Goal: Task Accomplishment & Management: Complete application form

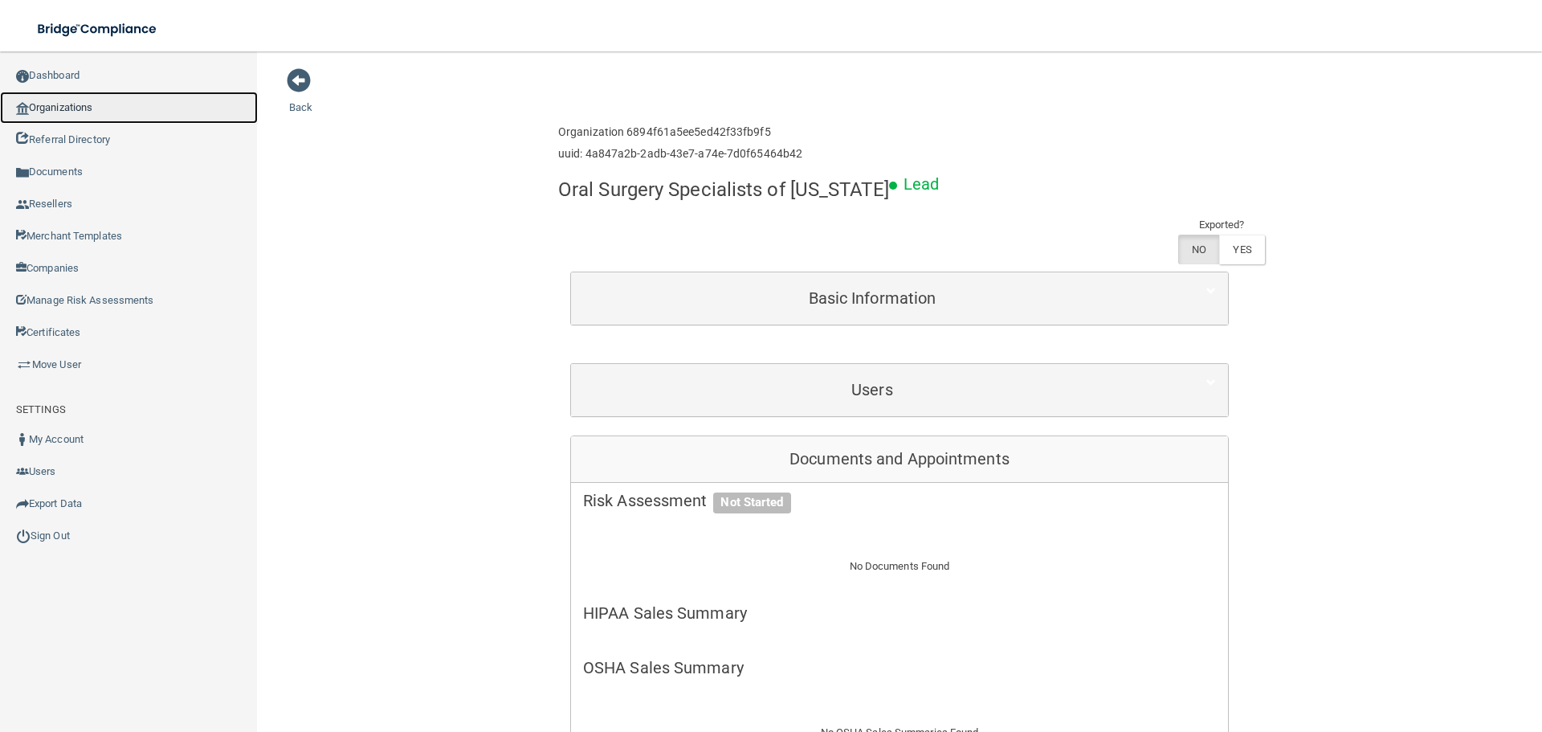
click at [154, 107] on link "Organizations" at bounding box center [129, 108] width 258 height 32
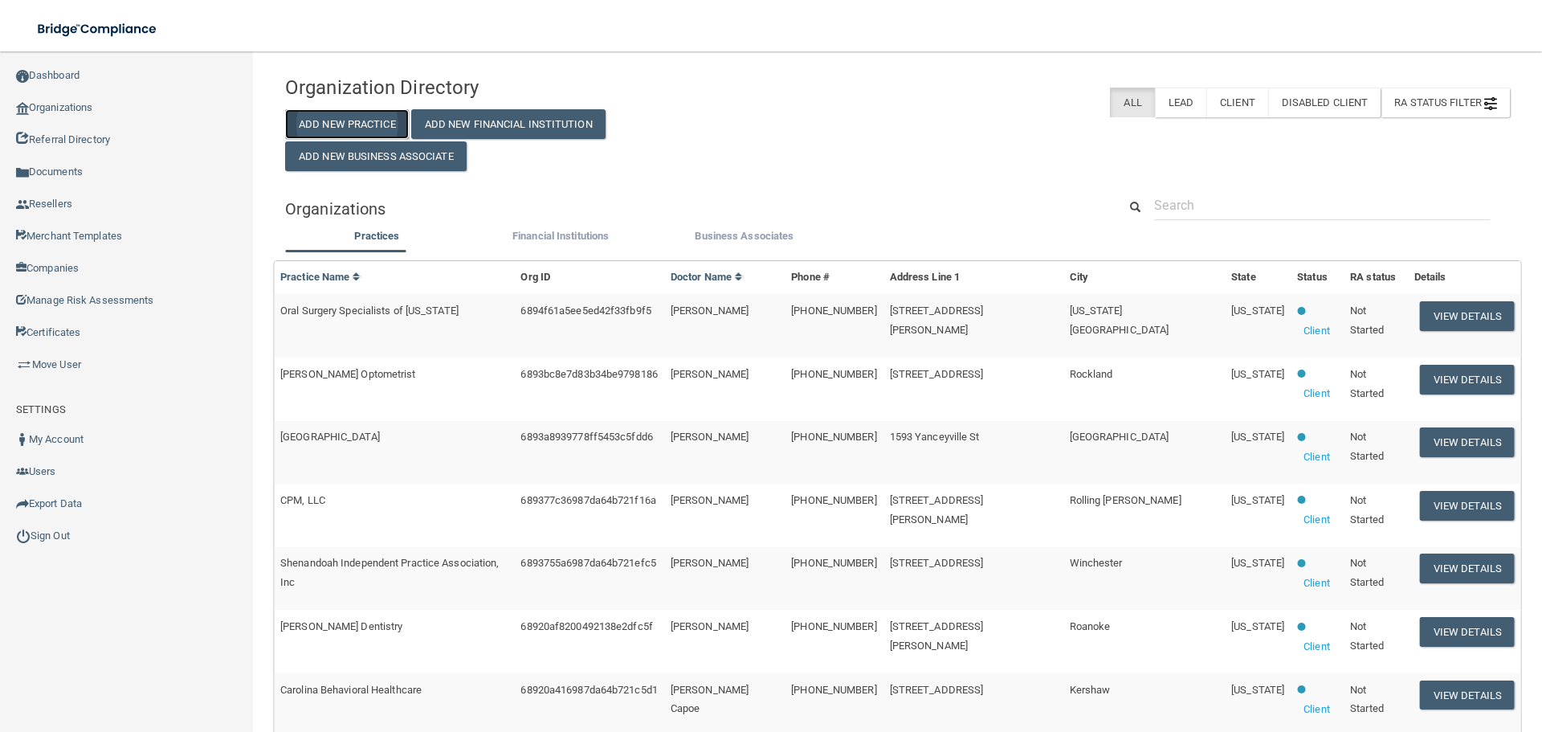
click at [350, 112] on button "Add New Practice" at bounding box center [347, 124] width 124 height 30
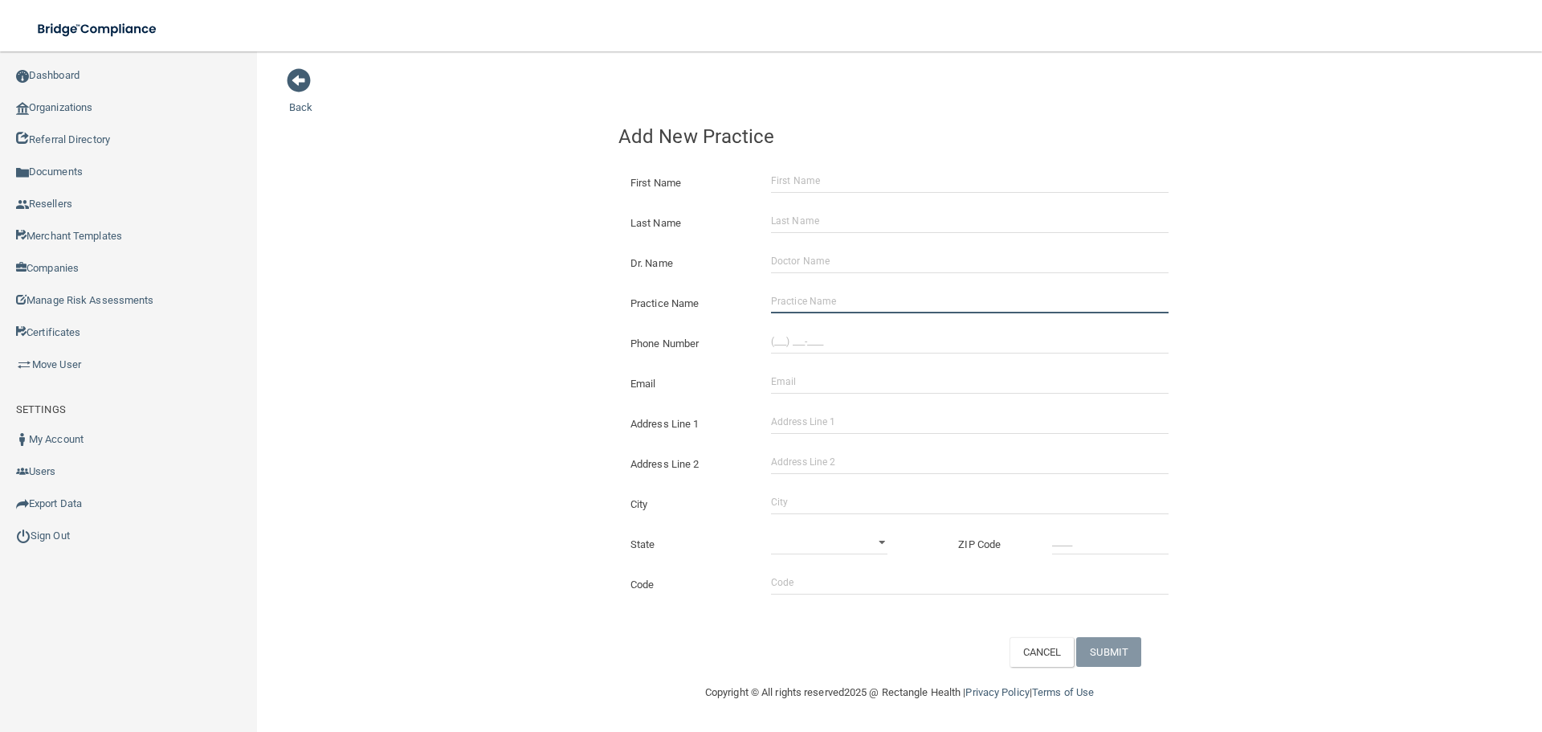
click at [831, 296] on input "Practice Name" at bounding box center [970, 301] width 398 height 24
paste input "Toothologie - A Smile Studio"
type input "Toothologie - A Smile Studio"
click at [815, 346] on input "(___) ___-____" at bounding box center [970, 341] width 398 height 24
paste input "513) 952-8898"
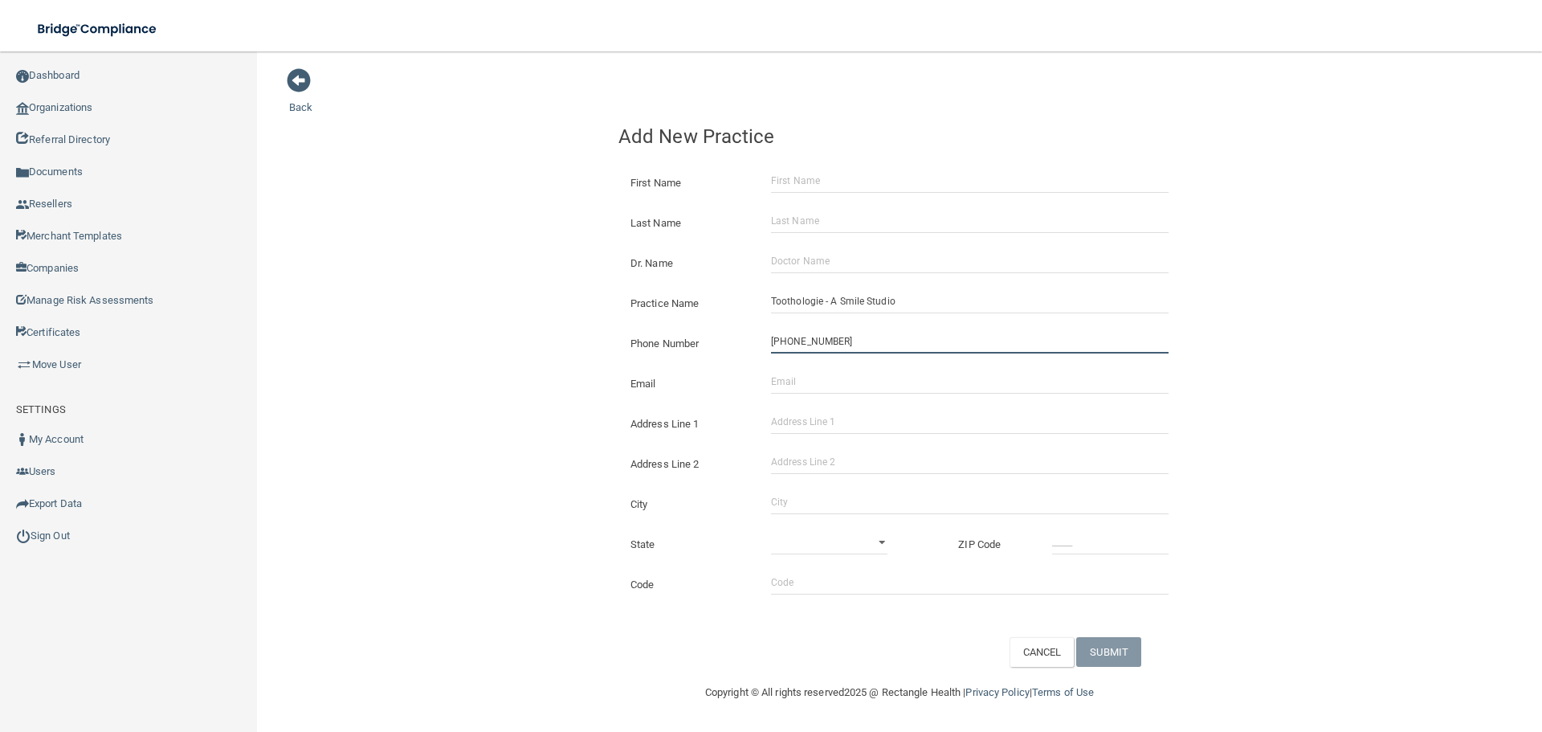
type input "[PHONE_NUMBER]"
click at [821, 422] on input "Address Line 1" at bounding box center [970, 422] width 398 height 24
paste input "[STREET_ADDRESS]"
drag, startPoint x: 856, startPoint y: 421, endPoint x: 863, endPoint y: 442, distance: 22.1
click at [832, 425] on input "[STREET_ADDRESS]" at bounding box center [970, 422] width 398 height 24
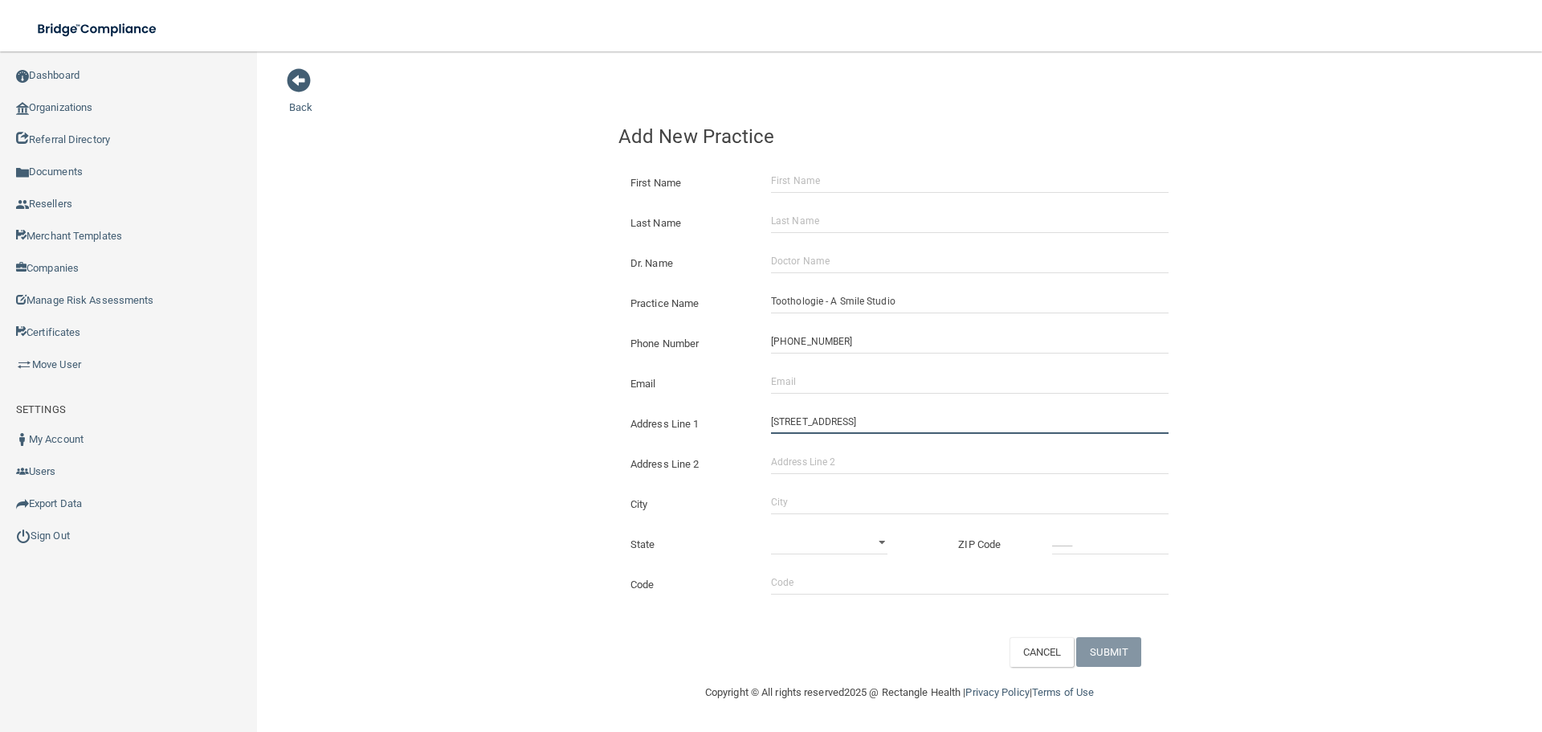
click at [888, 420] on input "[STREET_ADDRESS]" at bounding box center [970, 422] width 398 height 24
drag, startPoint x: 884, startPoint y: 427, endPoint x: 831, endPoint y: 423, distance: 52.4
click at [831, 423] on input "[STREET_ADDRESS]" at bounding box center [970, 422] width 398 height 24
type input "8667 U.S. 42"
click at [802, 461] on input "Address Line 2" at bounding box center [970, 462] width 398 height 24
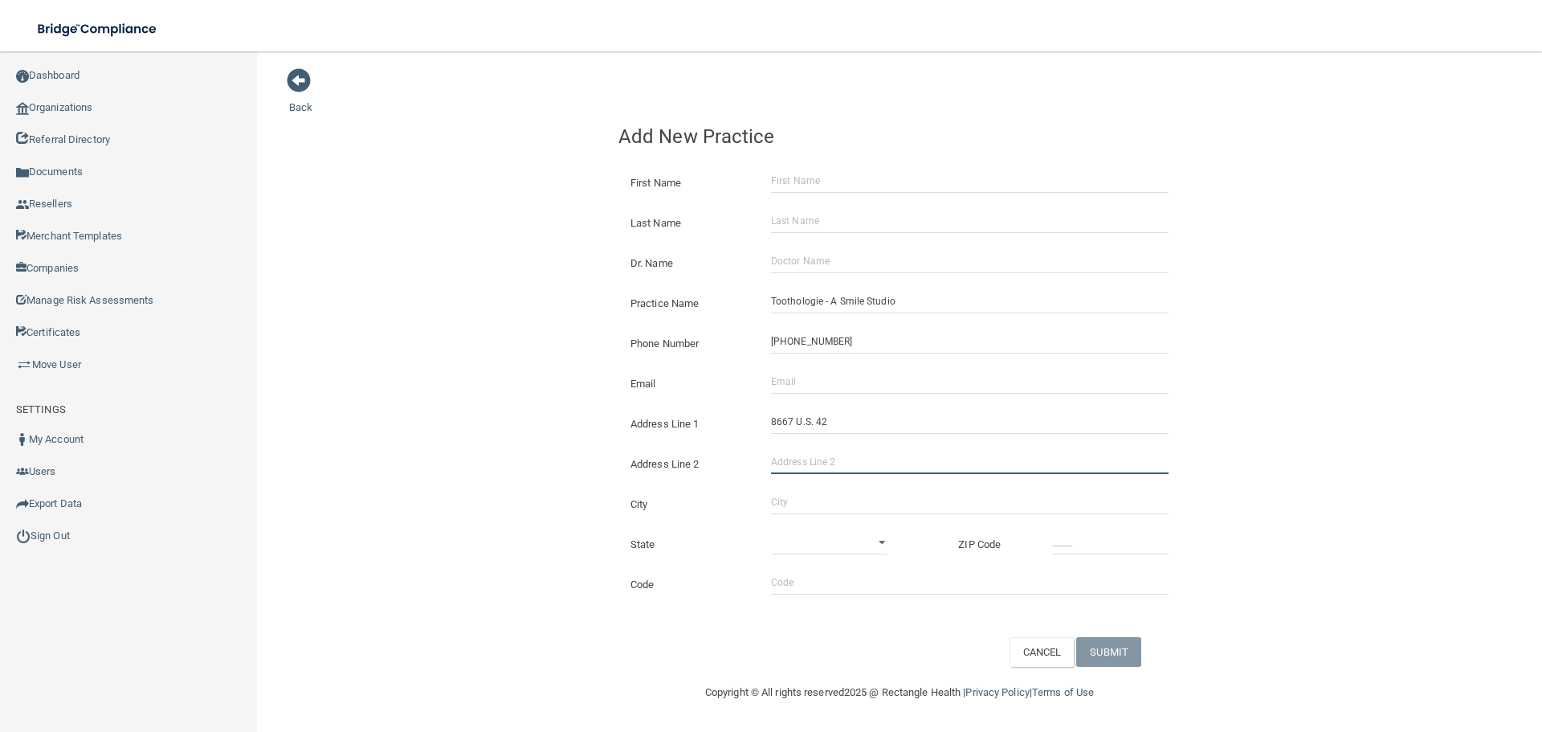
paste input "Suite 100"
type input "Suite 100"
click at [824, 506] on input "City" at bounding box center [970, 502] width 398 height 24
type input "Union"
click at [788, 534] on select "[US_STATE] [US_STATE] [US_STATE] [US_STATE] [US_STATE] [US_STATE] [US_STATE] [U…" at bounding box center [829, 542] width 116 height 24
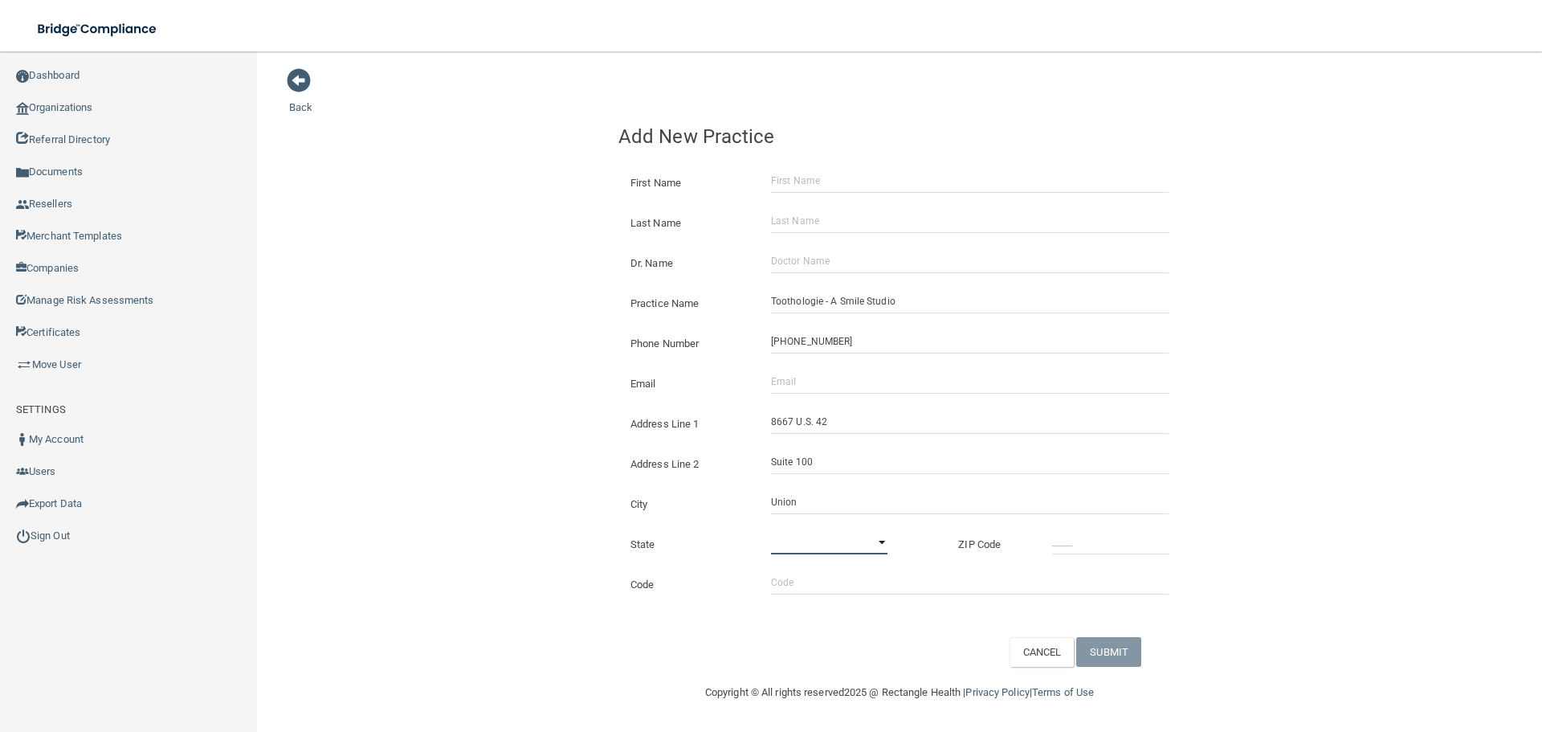
select select "17"
click at [771, 530] on select "[US_STATE] [US_STATE] [US_STATE] [US_STATE] [US_STATE] [US_STATE] [US_STATE] [U…" at bounding box center [829, 542] width 116 height 24
click at [1080, 539] on input "_____" at bounding box center [1110, 542] width 116 height 24
type input "41091"
click at [489, 302] on div "Back Add New Practice First Name Last Name Dr. Name Practice Name Toothologie -…" at bounding box center [899, 366] width 1221 height 599
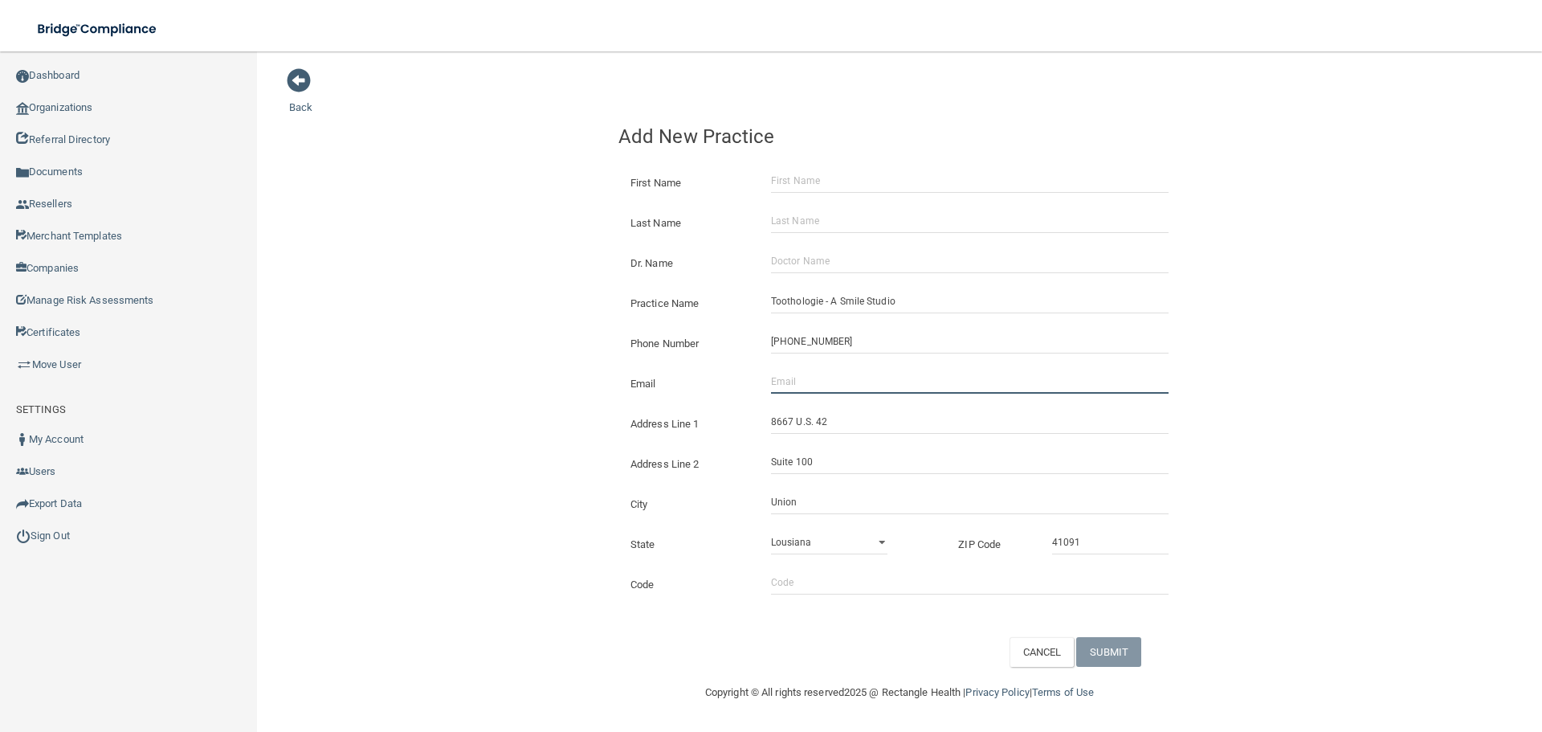
drag, startPoint x: 841, startPoint y: 381, endPoint x: 798, endPoint y: 376, distance: 43.6
click at [840, 381] on input "Email" at bounding box center [970, 381] width 398 height 24
paste input "[EMAIL_ADDRESS][DOMAIN_NAME]"
type input "[EMAIL_ADDRESS][DOMAIN_NAME]"
click at [555, 329] on div "Back Add New Practice First Name Last Name Dr. Name Practice Name Toothologie -…" at bounding box center [899, 366] width 1221 height 599
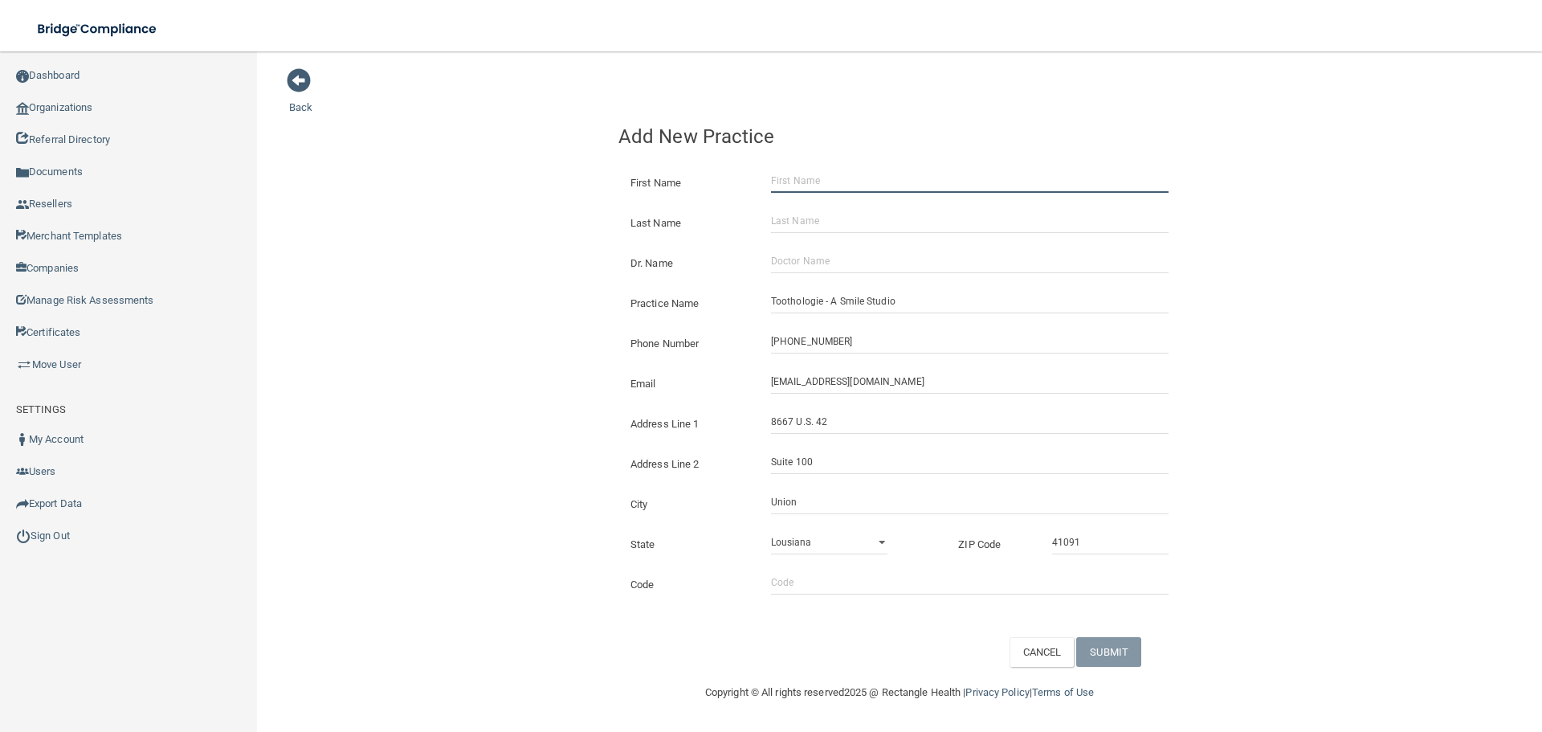
click at [822, 169] on input "First Name" at bounding box center [970, 181] width 398 height 24
paste input "[EMAIL_ADDRESS][DOMAIN_NAME]"
type input "[EMAIL_ADDRESS][DOMAIN_NAME]"
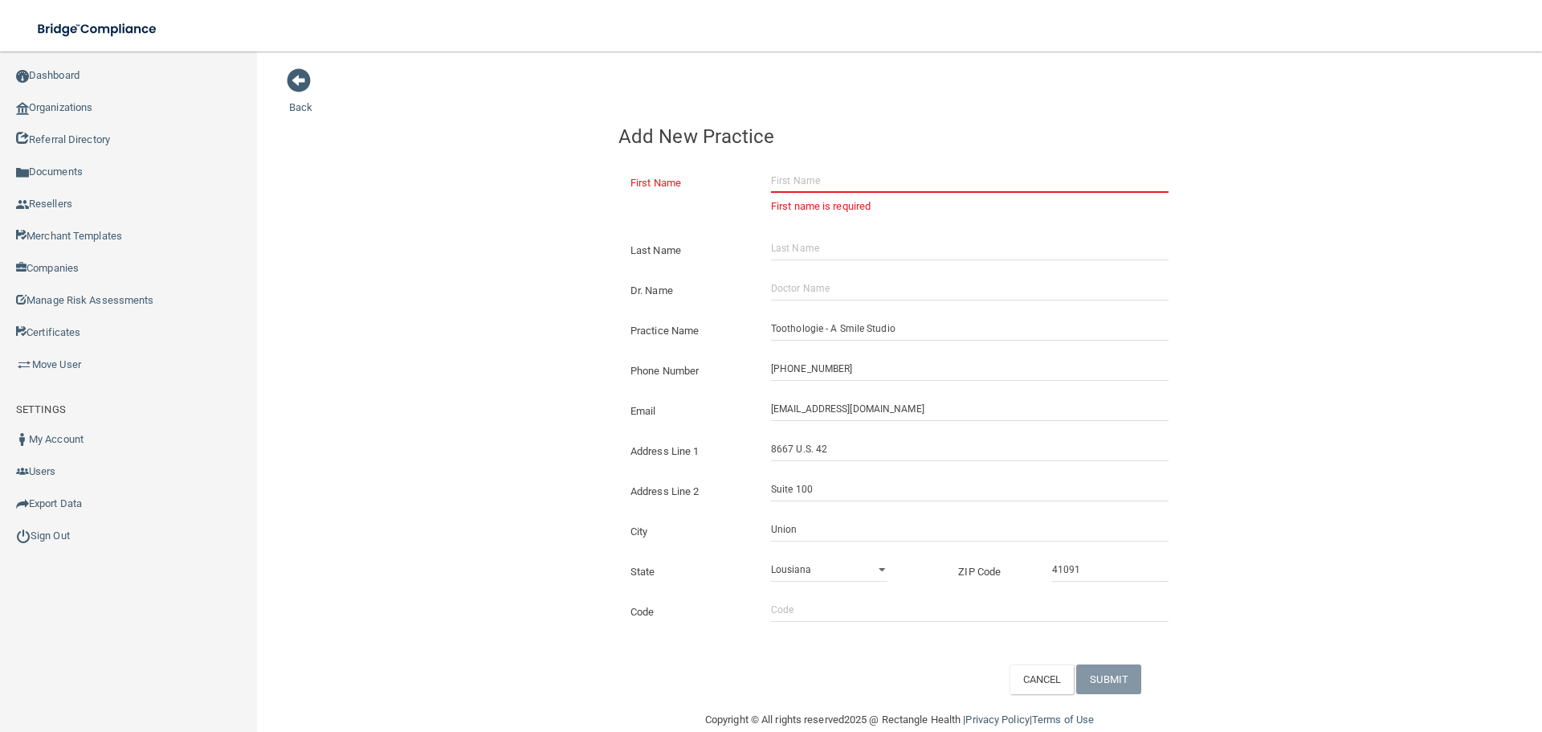
click at [891, 172] on input "First Name" at bounding box center [970, 181] width 398 height 24
paste input "[PERSON_NAME]"
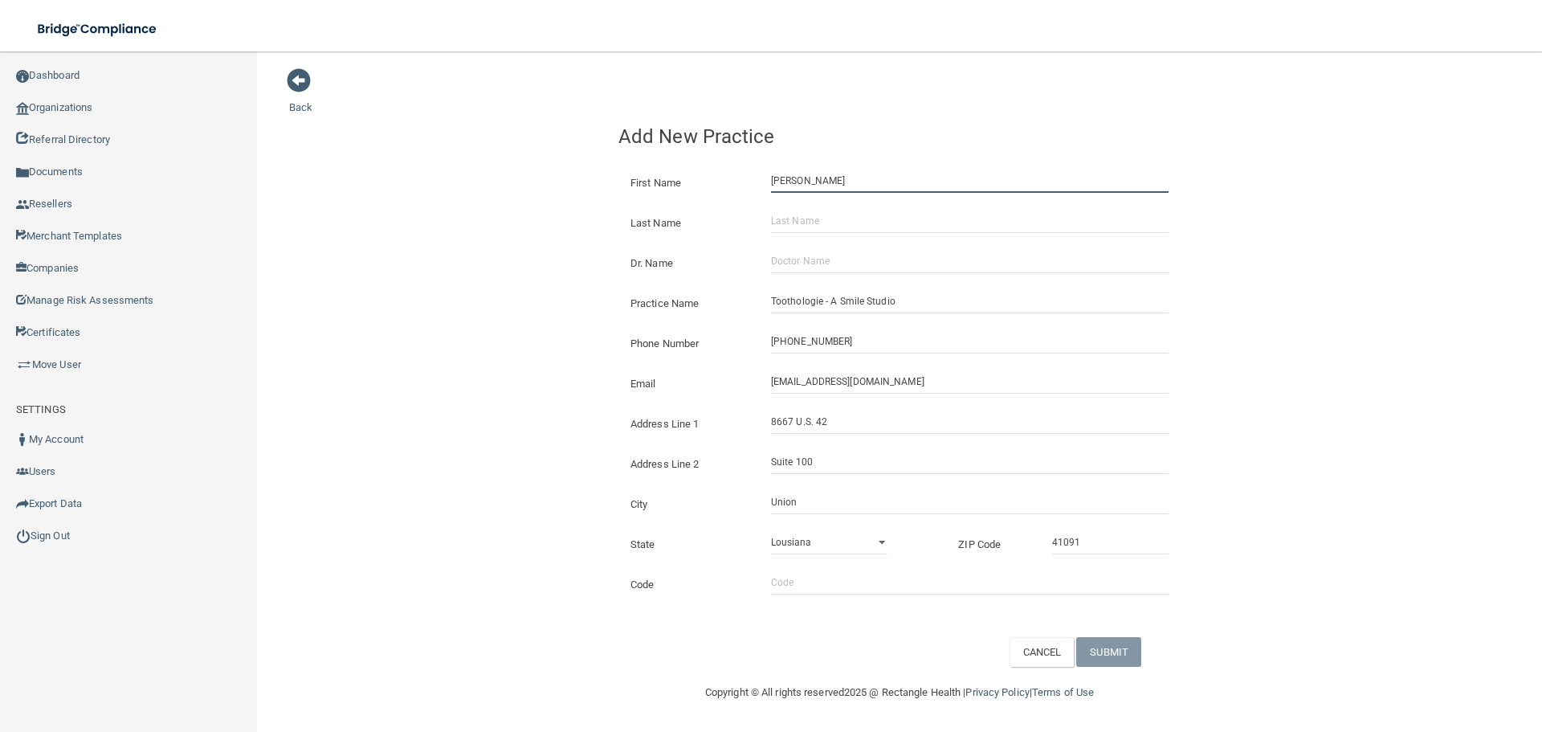
click at [797, 189] on input "[PERSON_NAME]" at bounding box center [970, 181] width 398 height 24
drag, startPoint x: 793, startPoint y: 182, endPoint x: 704, endPoint y: 182, distance: 89.2
click at [704, 169] on div "First Name [PERSON_NAME]" at bounding box center [900, 169] width 562 height 0
click at [841, 186] on input "[PERSON_NAME]" at bounding box center [970, 181] width 398 height 24
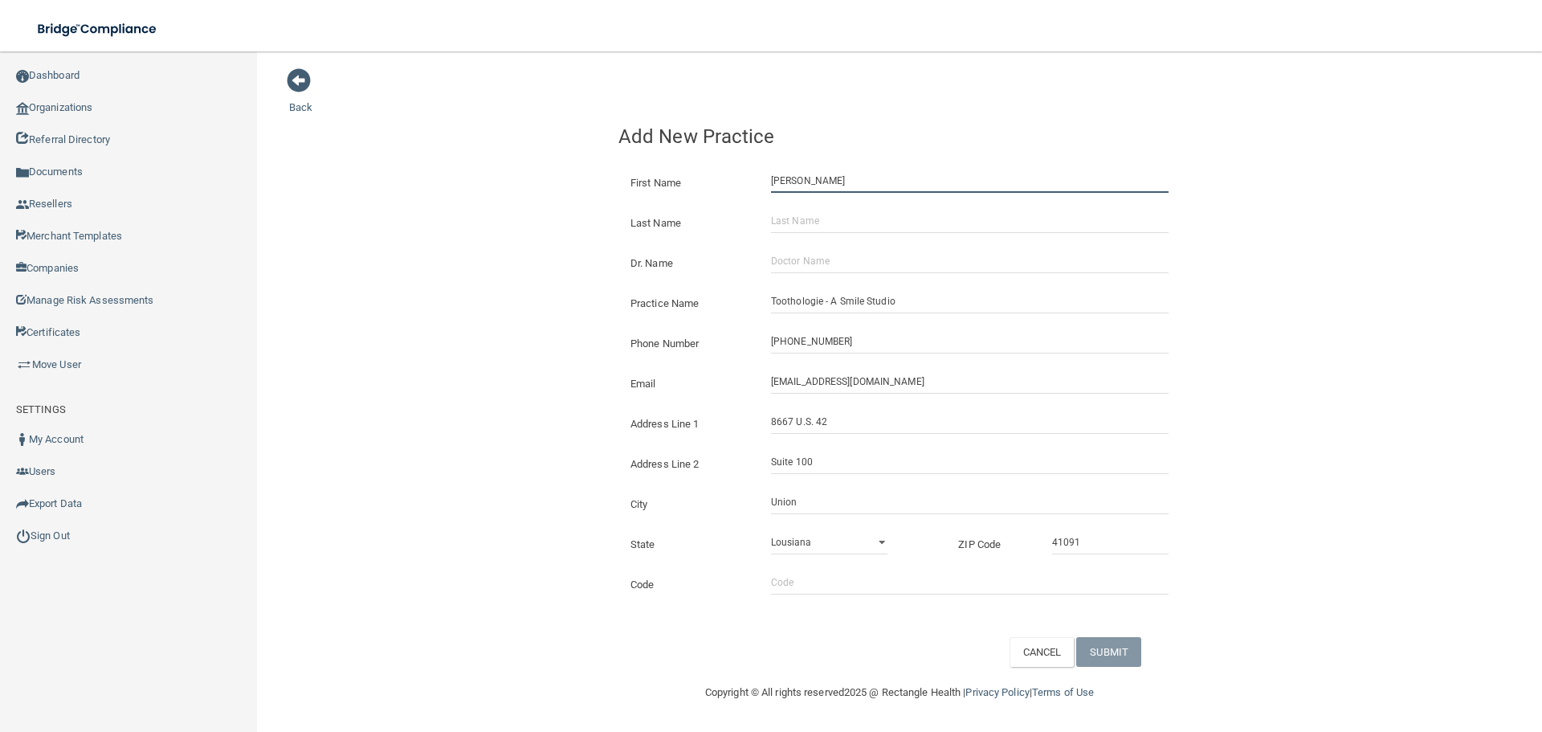
type input "[PERSON_NAME]"
click at [839, 227] on input "Last Name" at bounding box center [970, 221] width 398 height 24
paste input "[PERSON_NAME]"
type input "[PERSON_NAME]"
click at [659, 189] on label "First Name" at bounding box center [689, 183] width 141 height 19
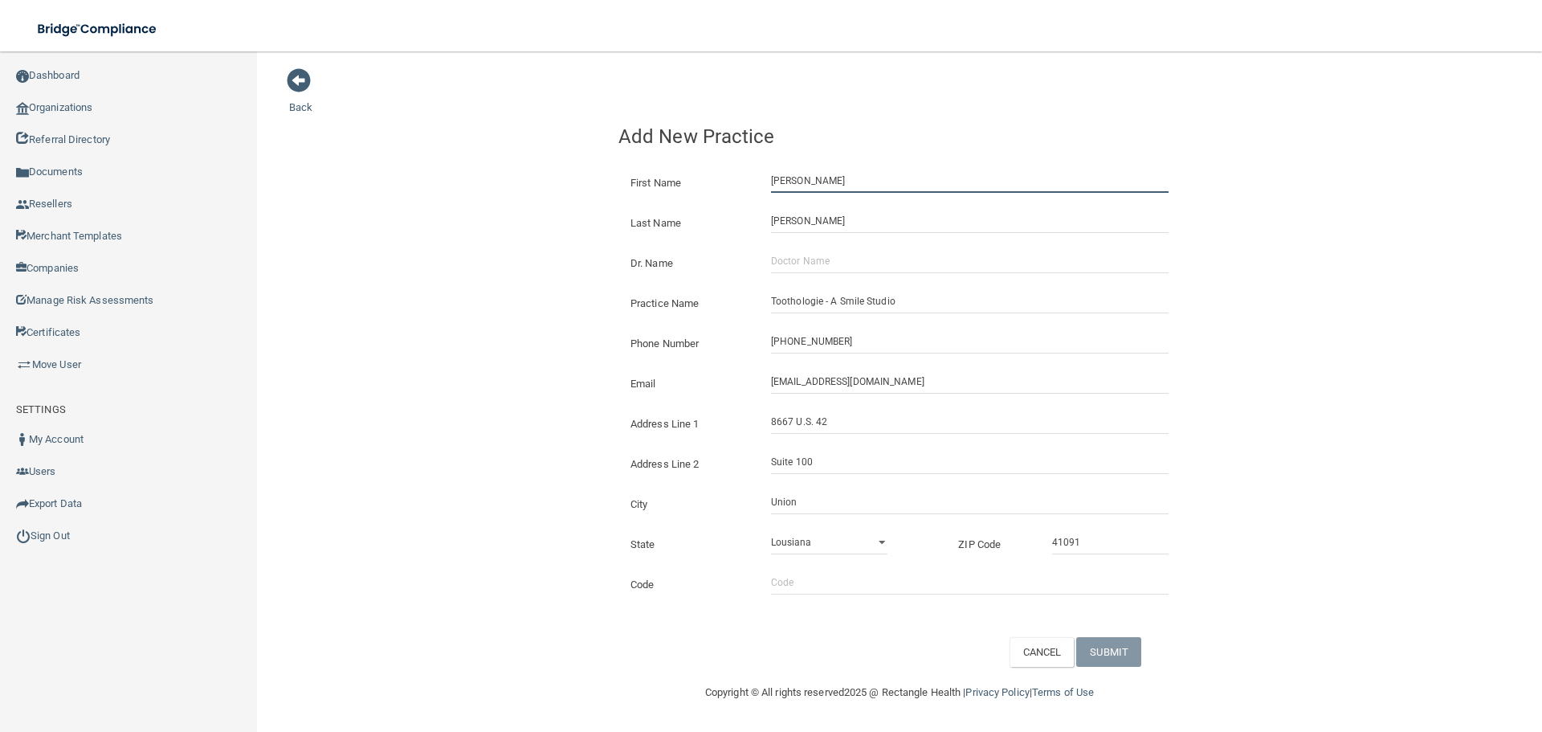
click at [771, 189] on input "[PERSON_NAME]" at bounding box center [970, 181] width 398 height 24
click at [823, 267] on input "Dr. Name" at bounding box center [970, 261] width 398 height 24
paste input "Dr. [PERSON_NAME] DMD"
type input "Dr. [PERSON_NAME] DMD"
click at [1114, 645] on button "SUBMIT" at bounding box center [1108, 652] width 65 height 30
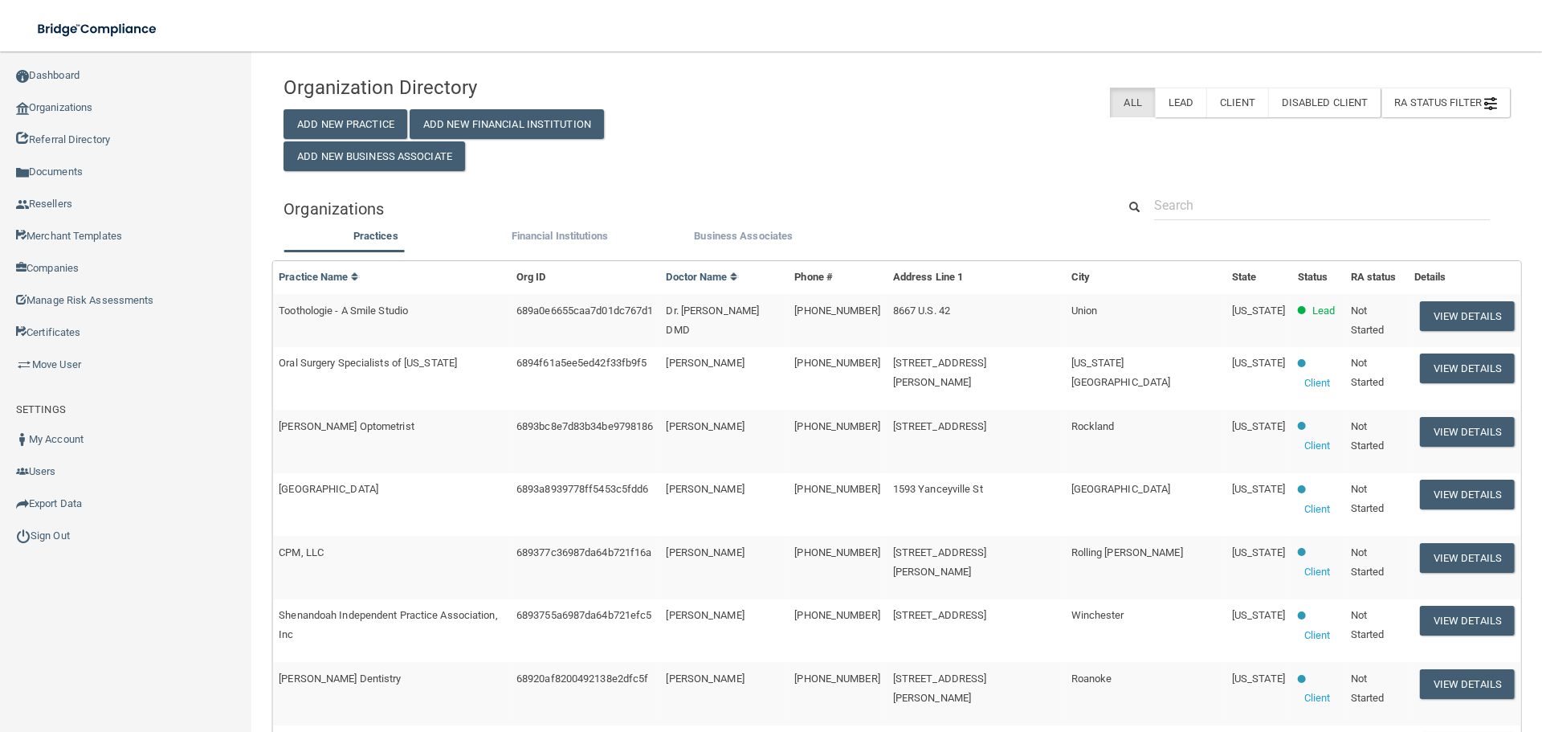
click at [861, 135] on div "Organization Directory Add New Practice Add New Financial Institution Add New B…" at bounding box center [897, 119] width 1251 height 104
click at [1449, 321] on button "View Details" at bounding box center [1467, 316] width 95 height 30
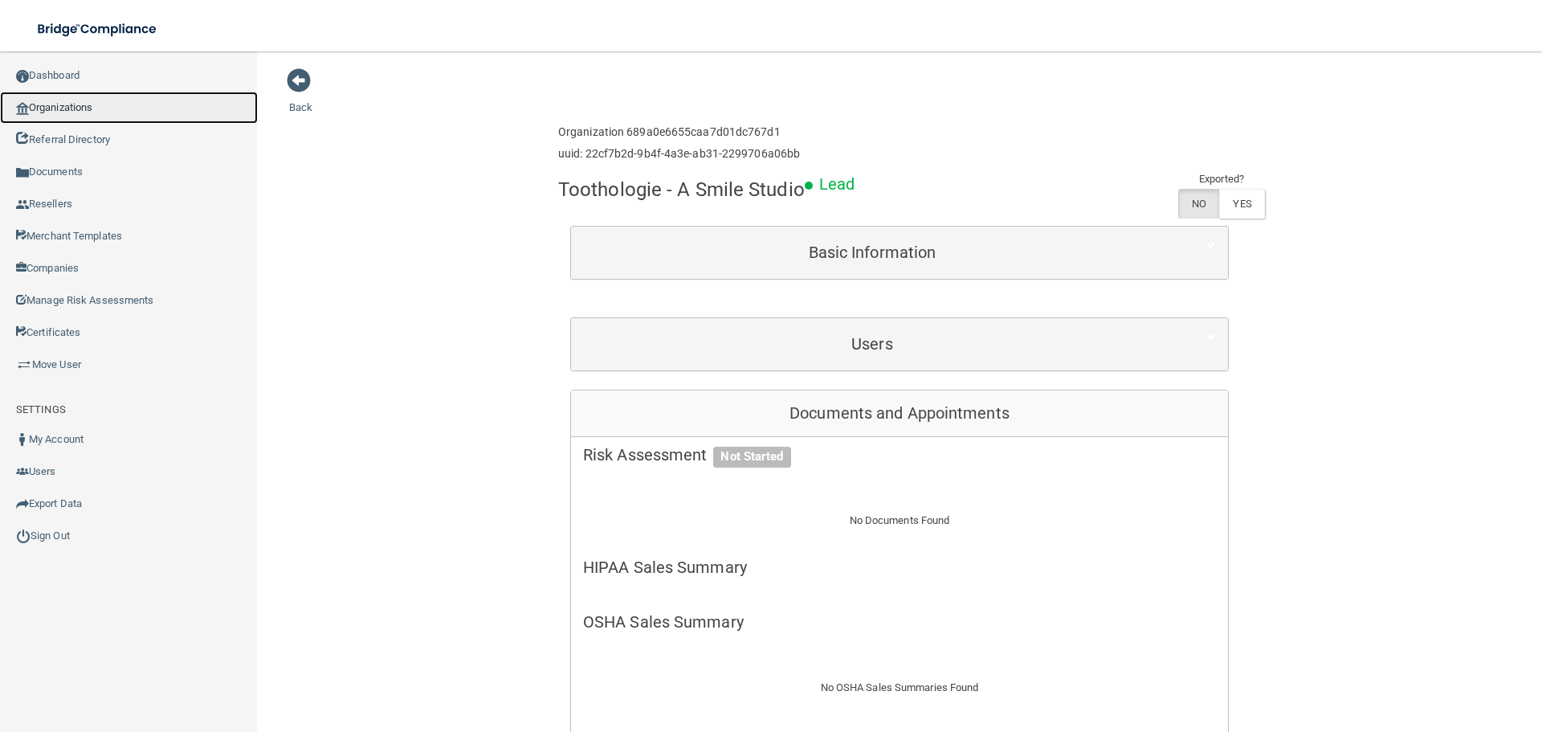
click at [116, 115] on link "Organizations" at bounding box center [129, 108] width 258 height 32
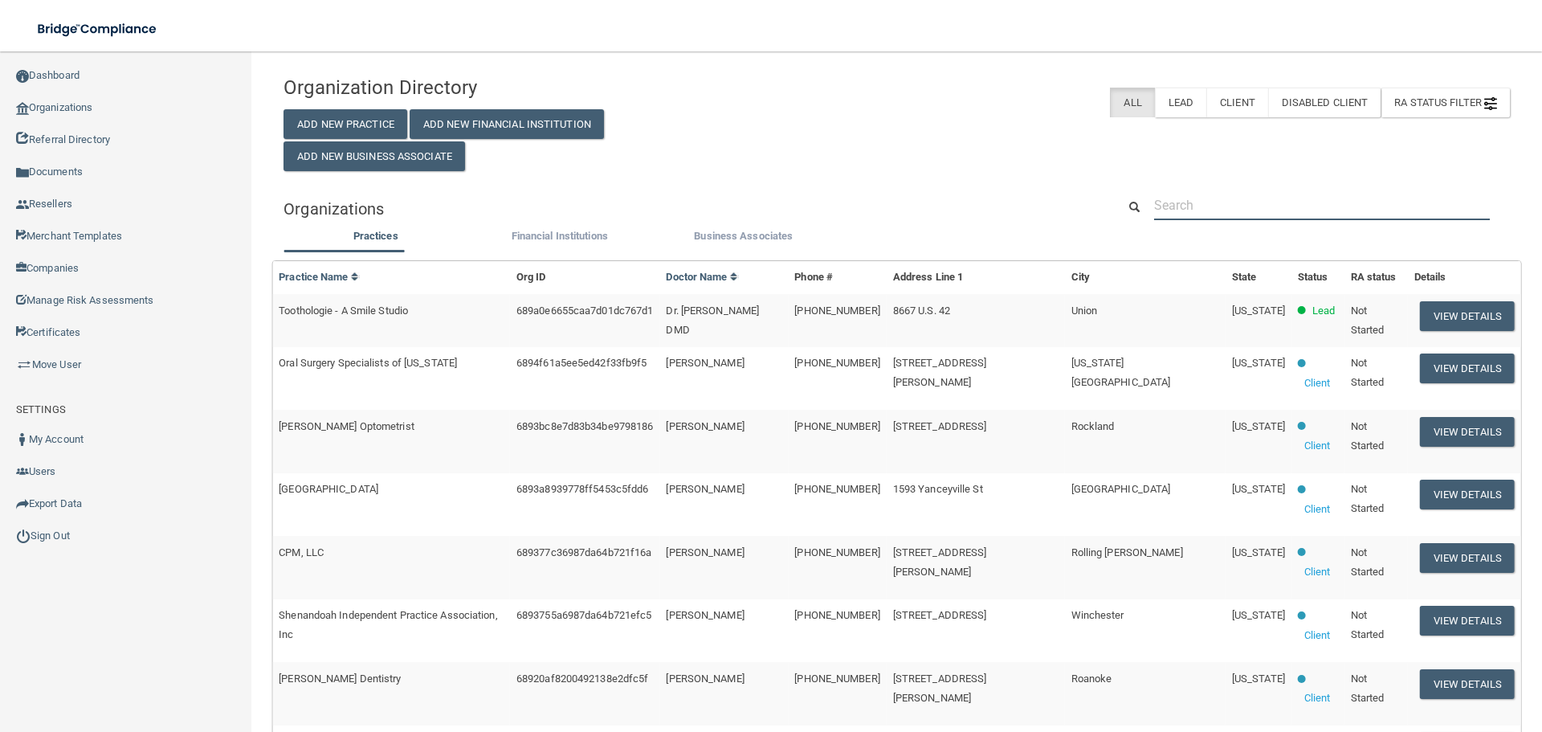
click at [1201, 206] on input "text" at bounding box center [1322, 205] width 336 height 30
paste input "Cosmopolitan Orthodontics-[GEOGRAPHIC_DATA]"
type input "Cosmopolitan Orthodontics-[GEOGRAPHIC_DATA]"
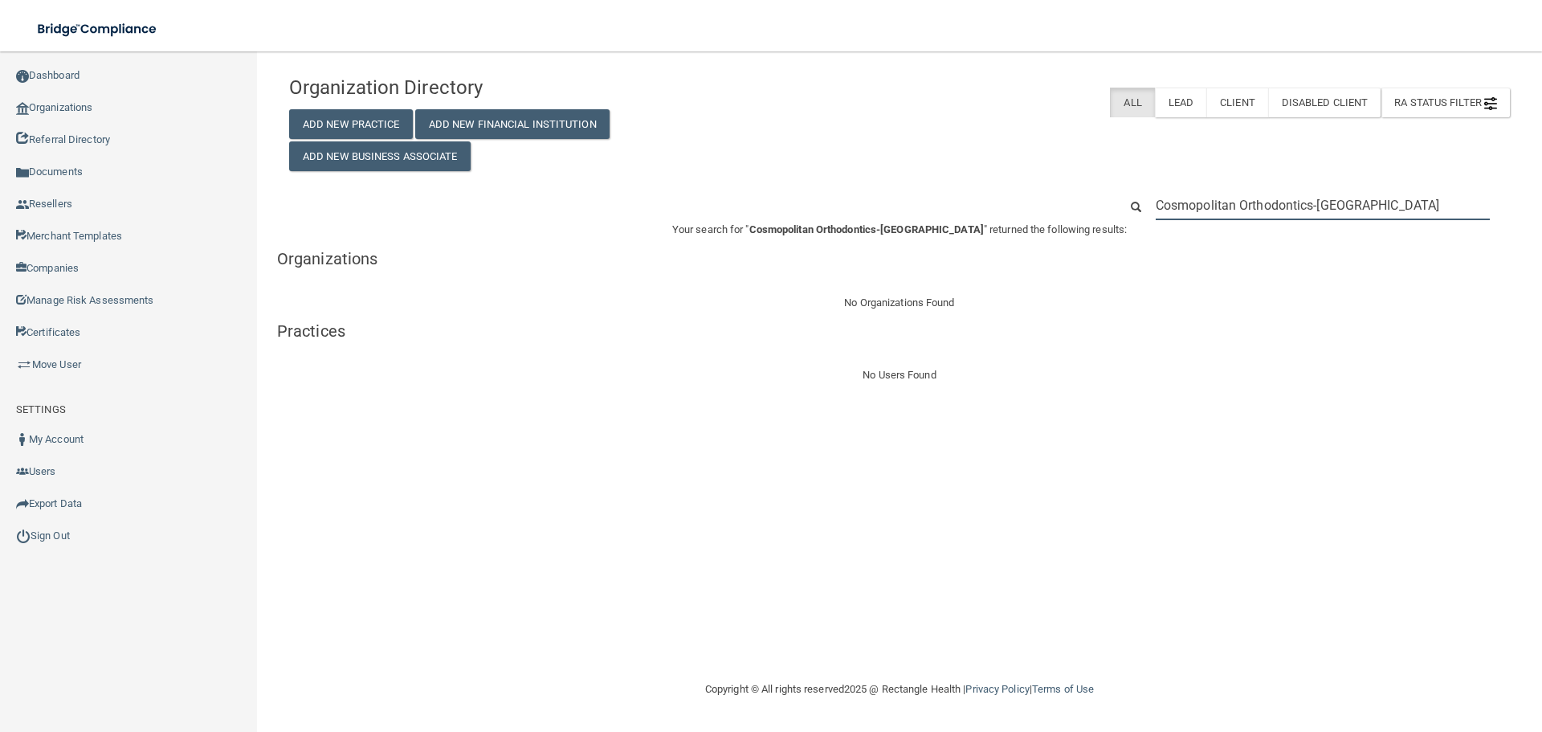
click at [1266, 208] on input "Cosmopolitan Orthodontics-[GEOGRAPHIC_DATA]" at bounding box center [1323, 205] width 334 height 30
paste input "[PHONE_NUMBER]"
type input "[PHONE_NUMBER]"
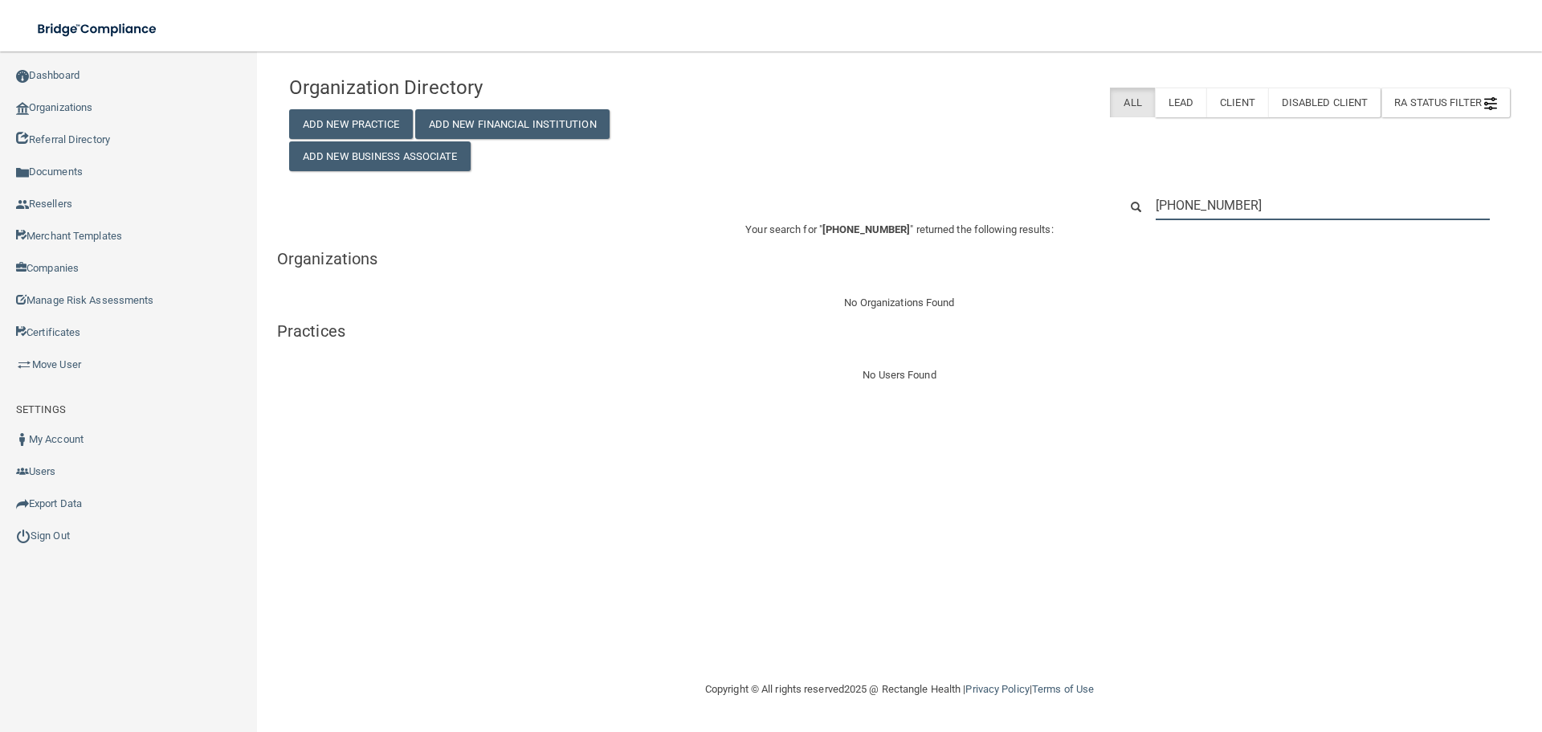
click at [1247, 197] on input "[PHONE_NUMBER]" at bounding box center [1323, 205] width 334 height 30
paste input "[PERSON_NAME][EMAIL_ADDRESS][DOMAIN_NAME]"
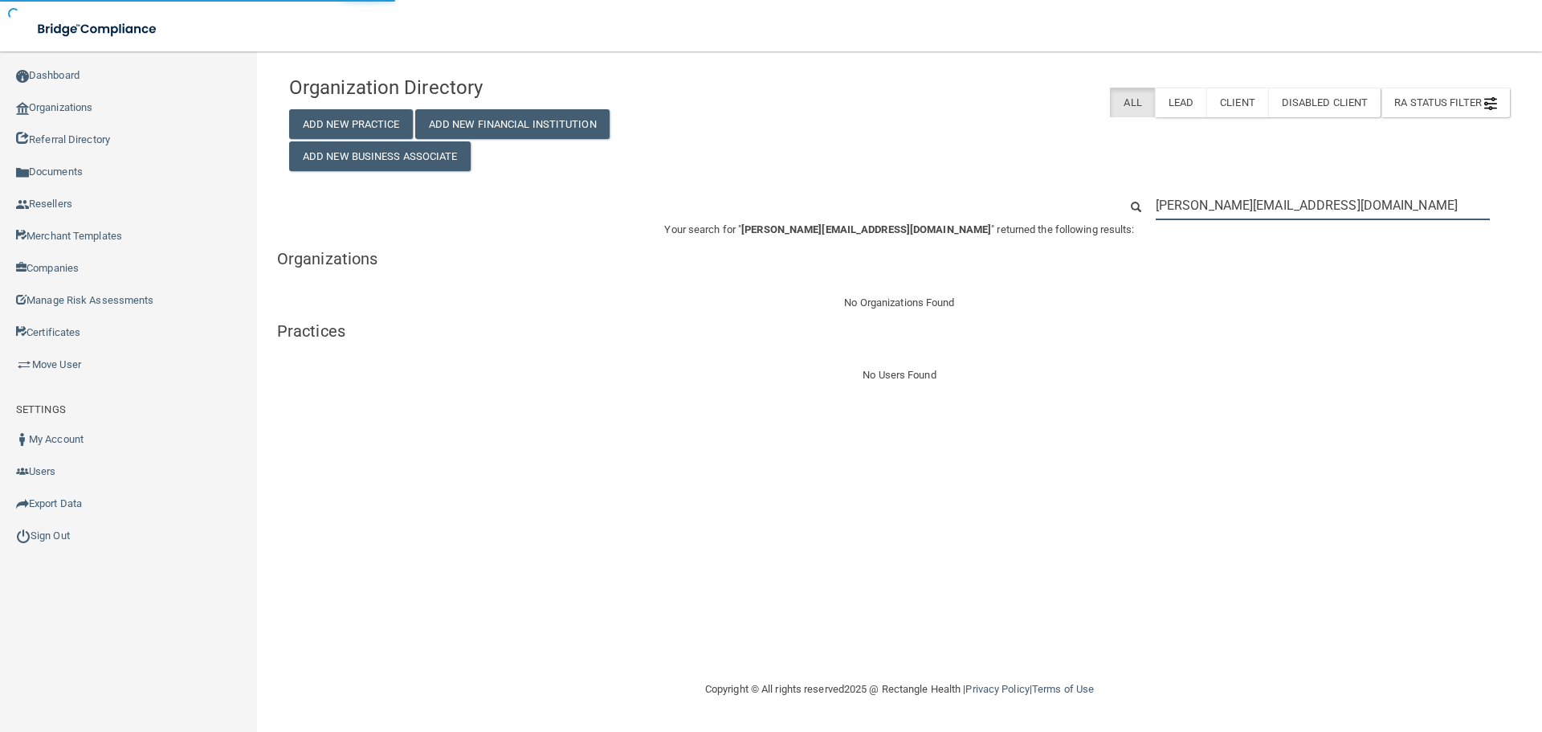
drag, startPoint x: 1184, startPoint y: 206, endPoint x: 1128, endPoint y: 207, distance: 56.2
click at [1129, 208] on div "[PERSON_NAME][EMAIL_ADDRESS][DOMAIN_NAME]" at bounding box center [1314, 205] width 415 height 30
type input "[PERSON_NAME][EMAIL_ADDRESS][DOMAIN_NAME]"
click at [1260, 201] on input "[PERSON_NAME][EMAIL_ADDRESS][DOMAIN_NAME]" at bounding box center [1323, 205] width 334 height 30
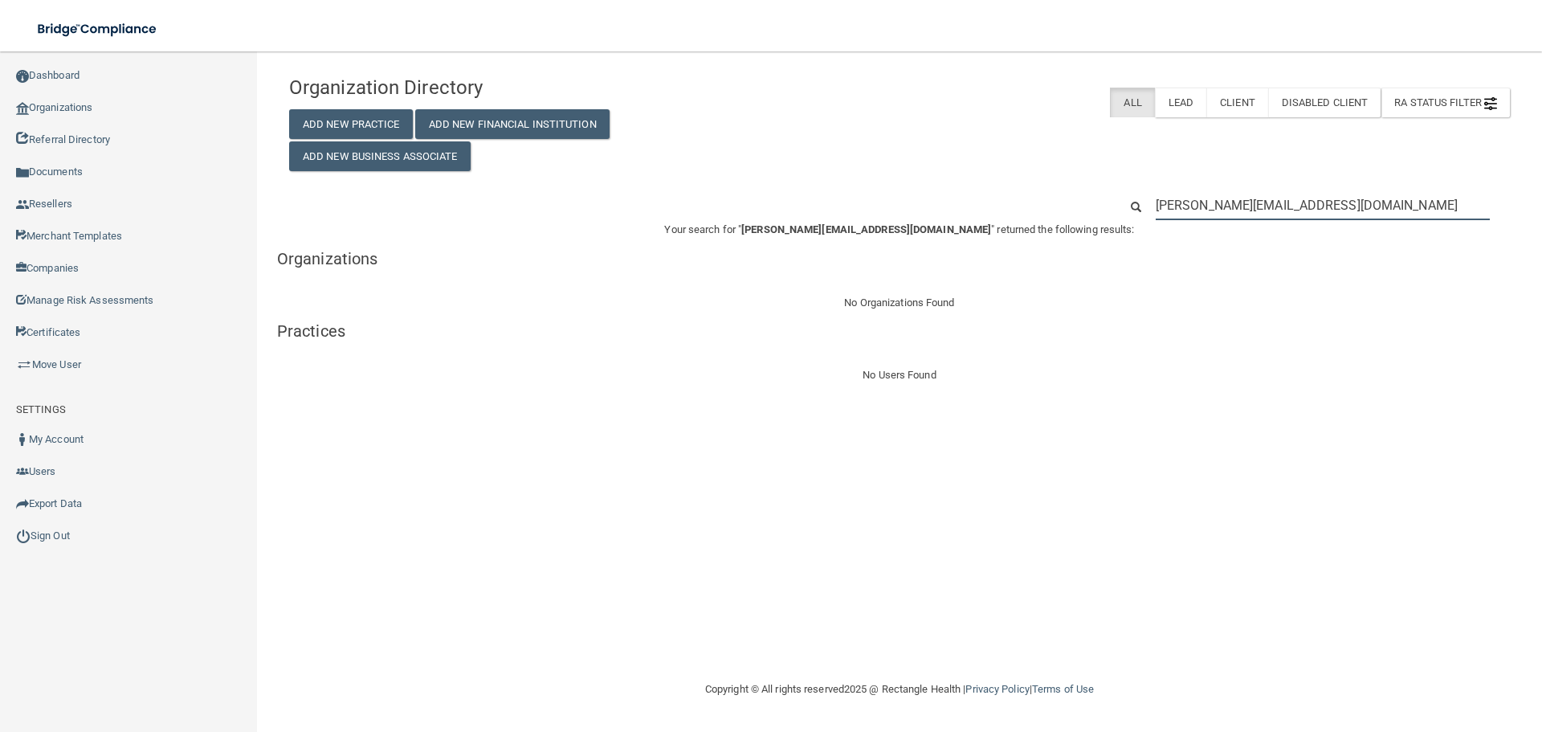
click at [1260, 201] on input "[PERSON_NAME][EMAIL_ADDRESS][DOMAIN_NAME]" at bounding box center [1323, 205] width 334 height 30
paste input "text"
type input "@[DOMAIN_NAME]"
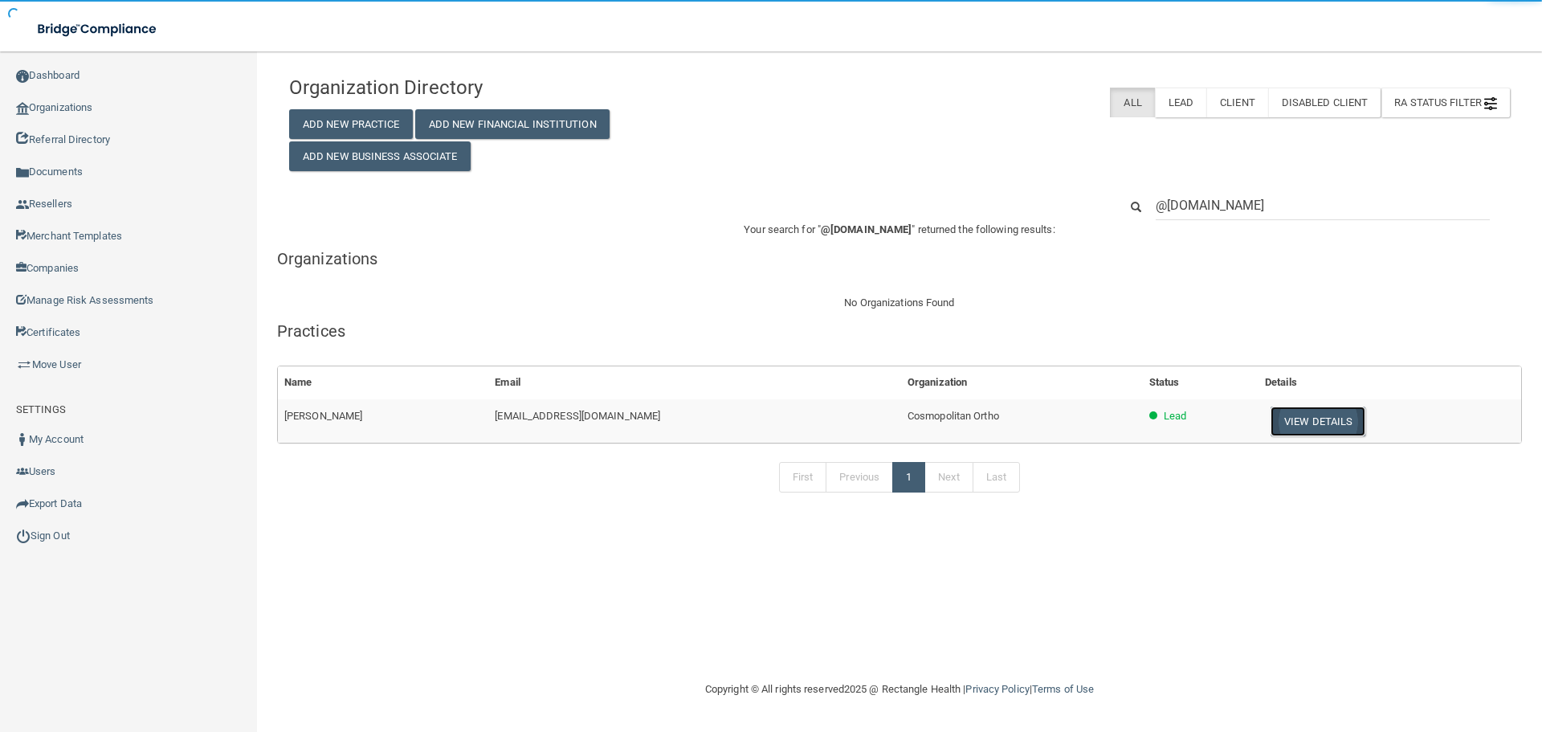
click at [1290, 424] on button "View Details" at bounding box center [1318, 421] width 95 height 30
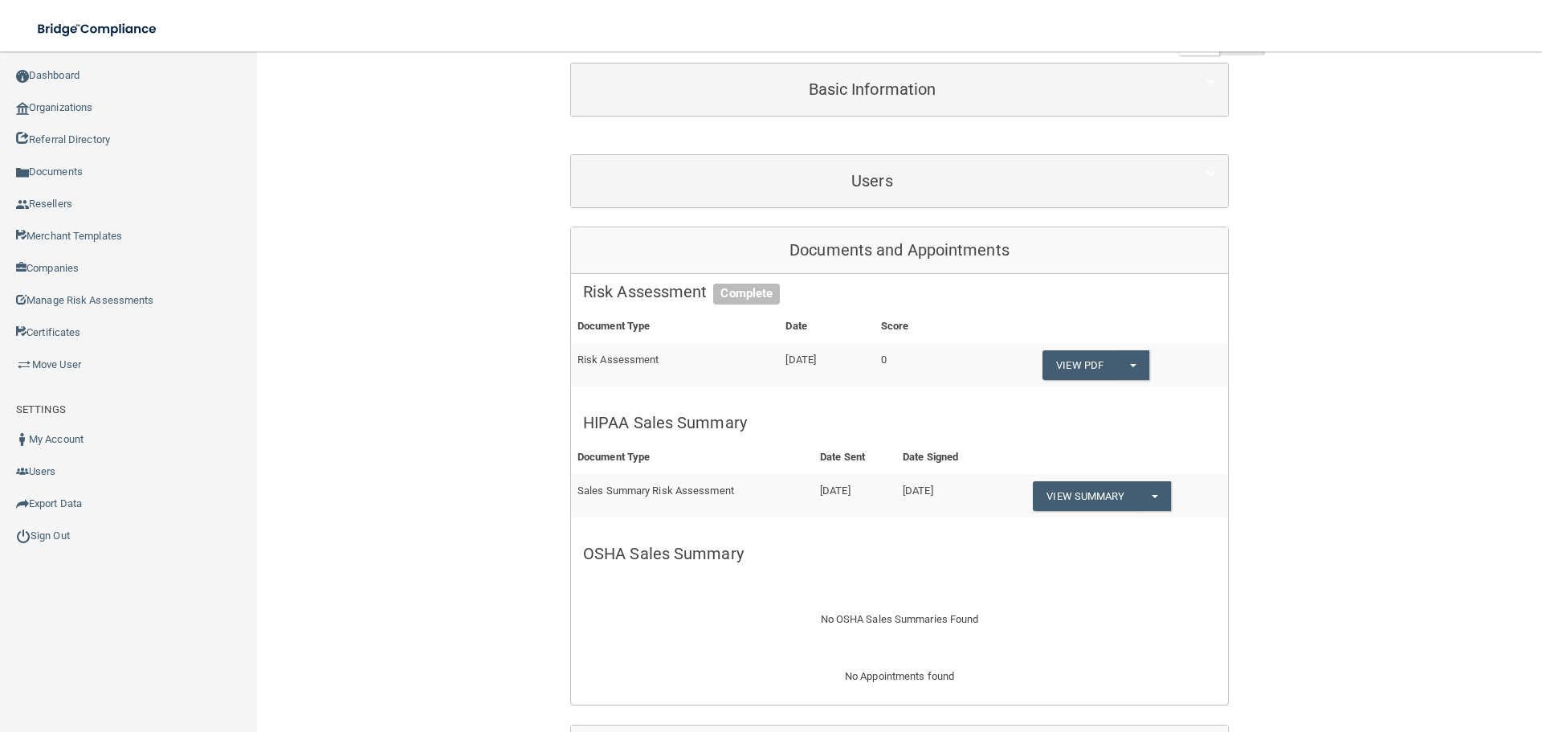
scroll to position [161, 0]
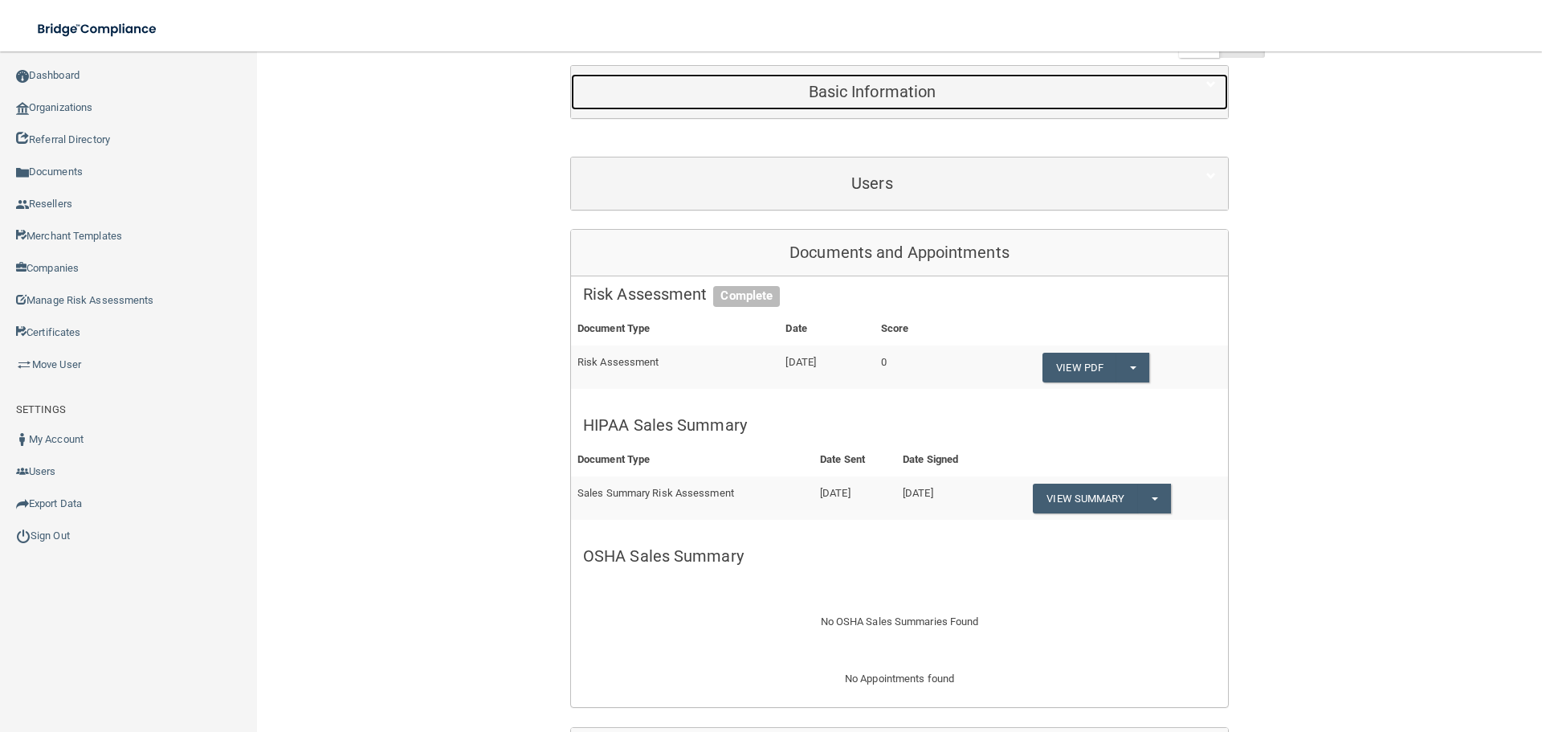
click at [851, 89] on h5 "Basic Information" at bounding box center [872, 92] width 578 height 18
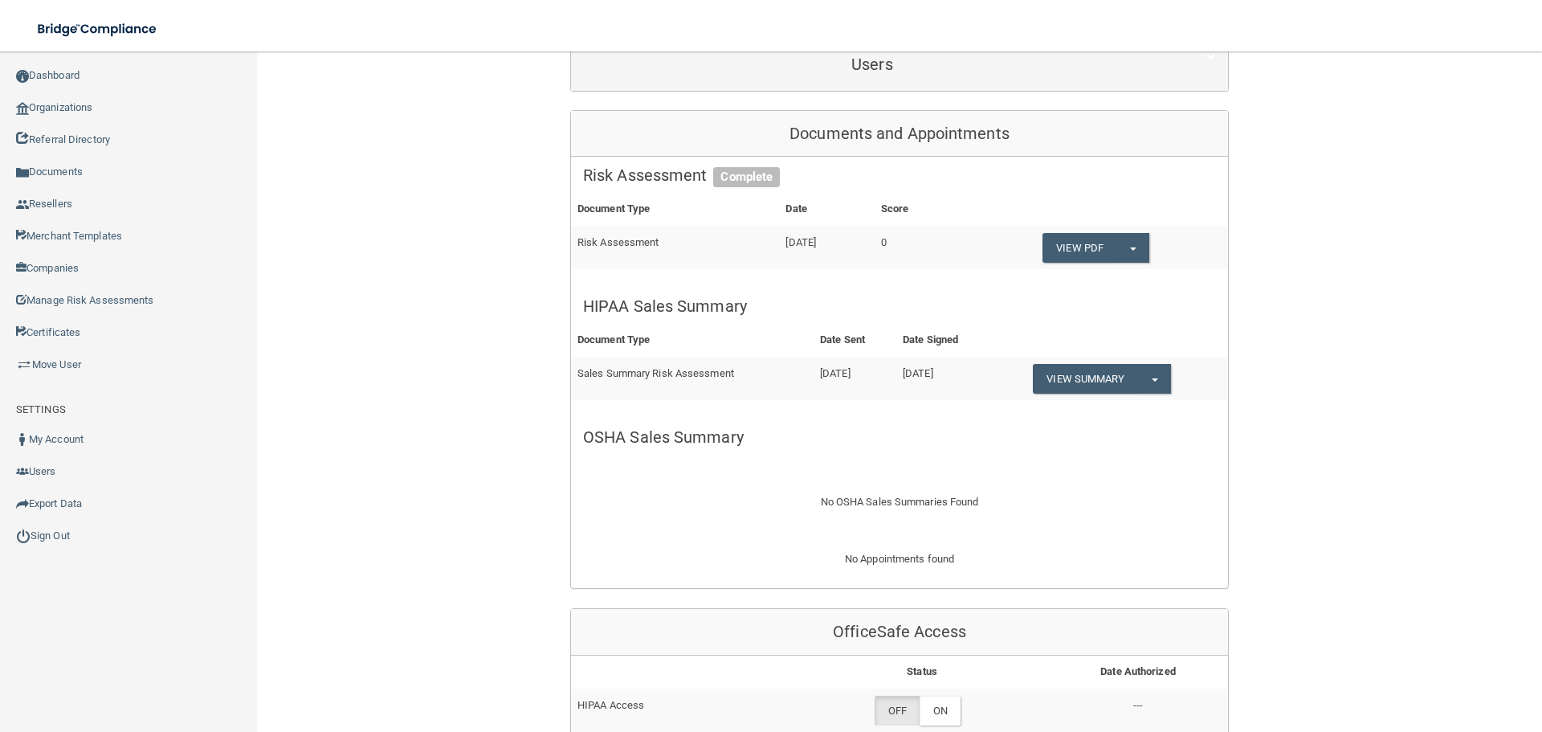
scroll to position [562, 0]
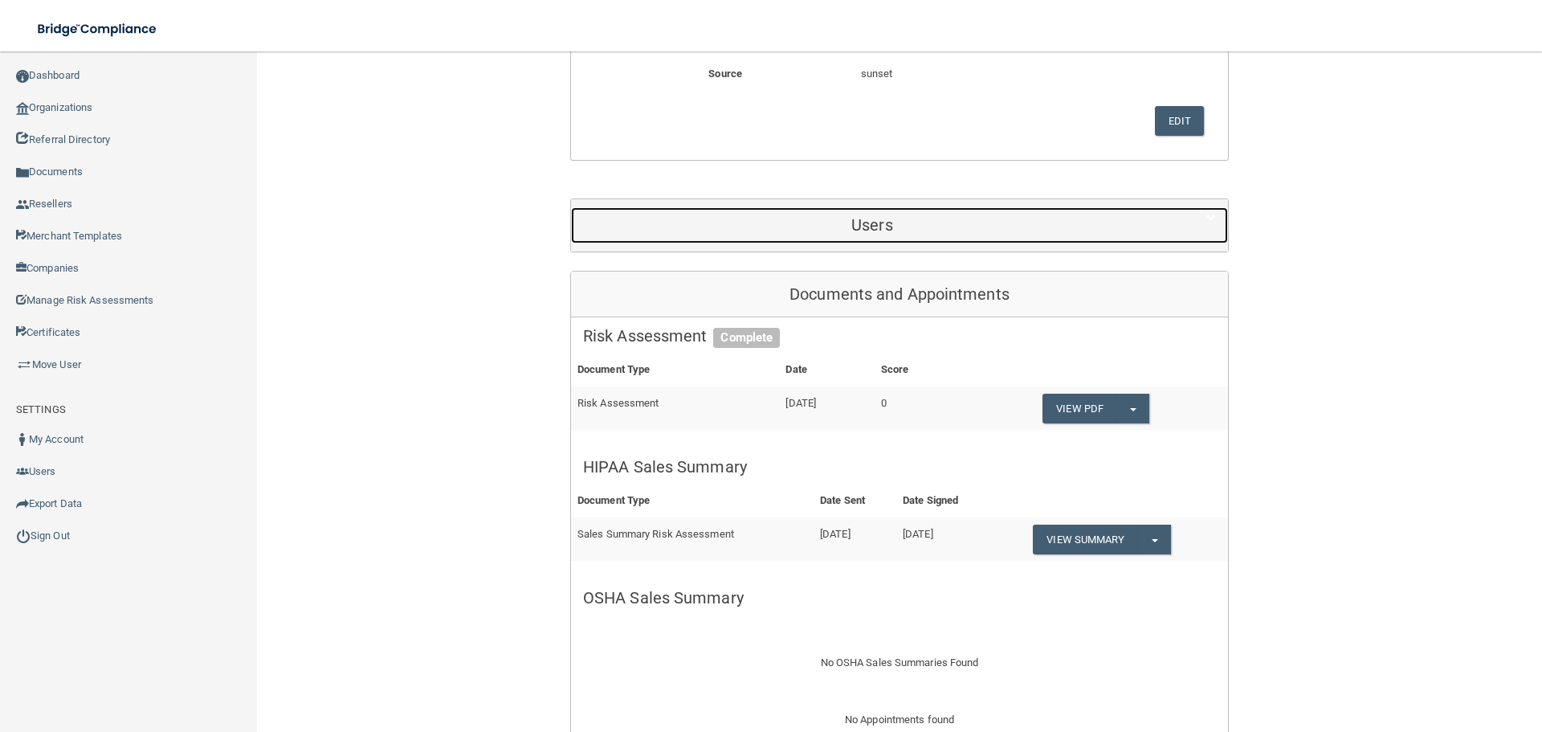
click at [895, 241] on div "Users" at bounding box center [872, 225] width 602 height 36
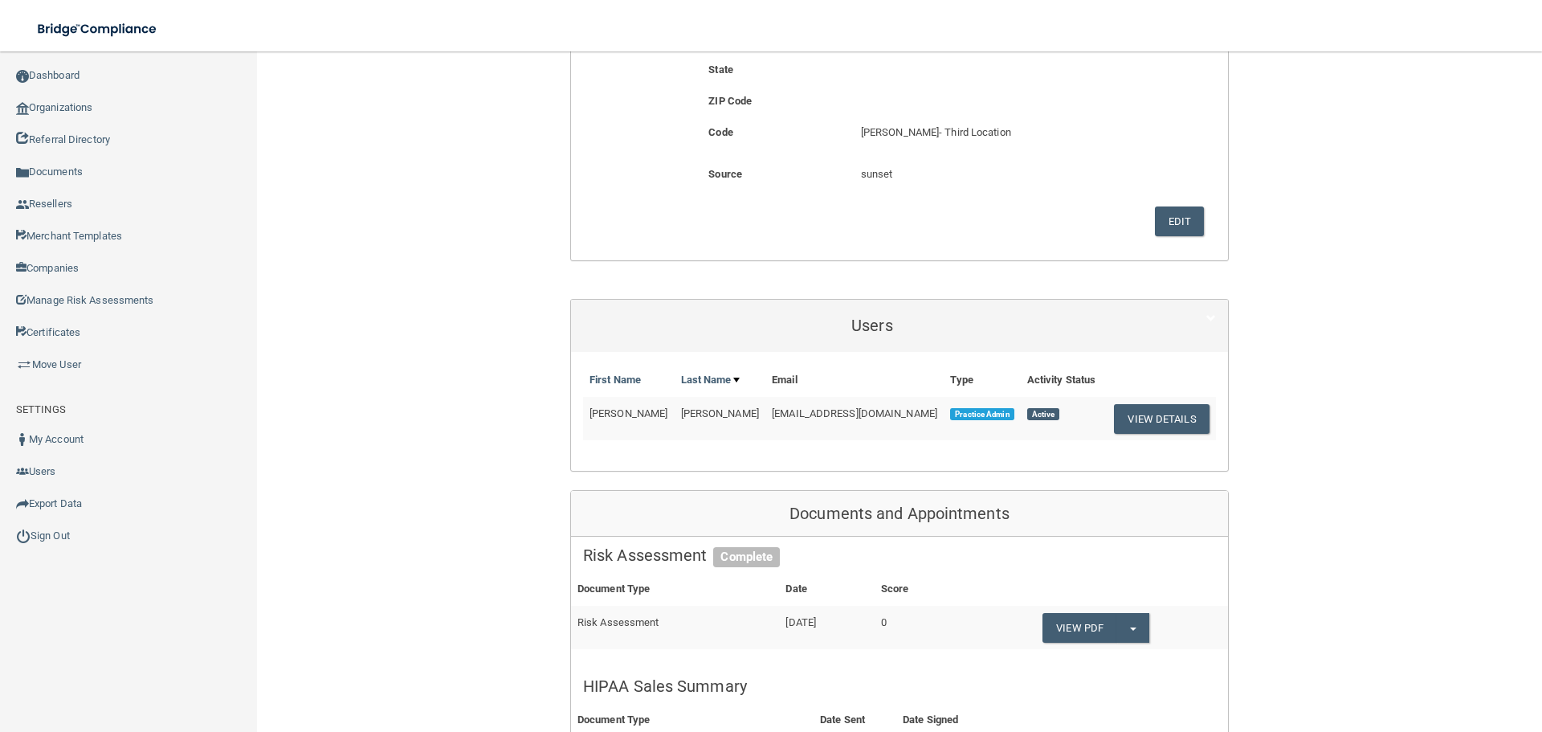
scroll to position [461, 0]
click at [1114, 418] on button "View Details" at bounding box center [1161, 420] width 95 height 30
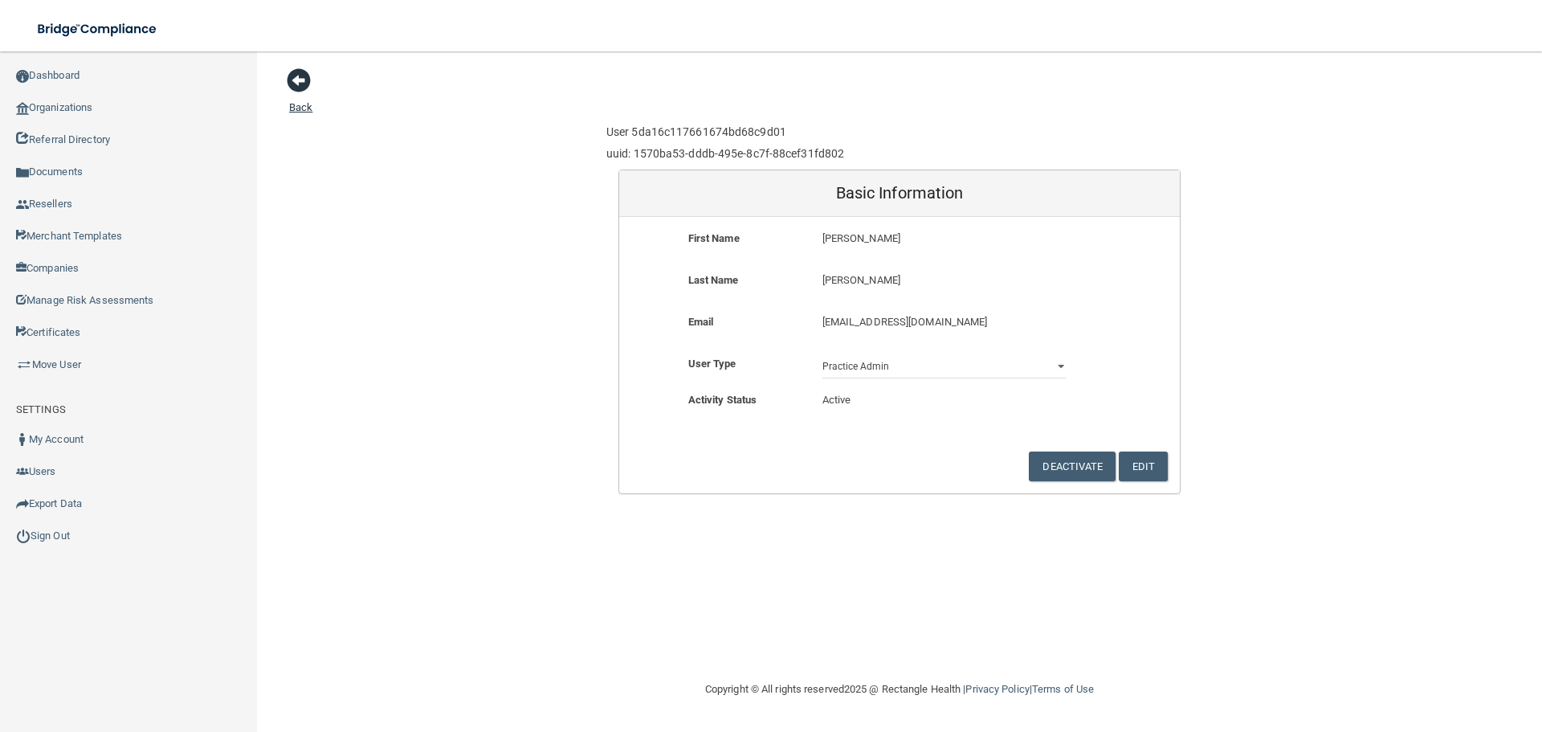
click at [287, 80] on span at bounding box center [299, 80] width 24 height 24
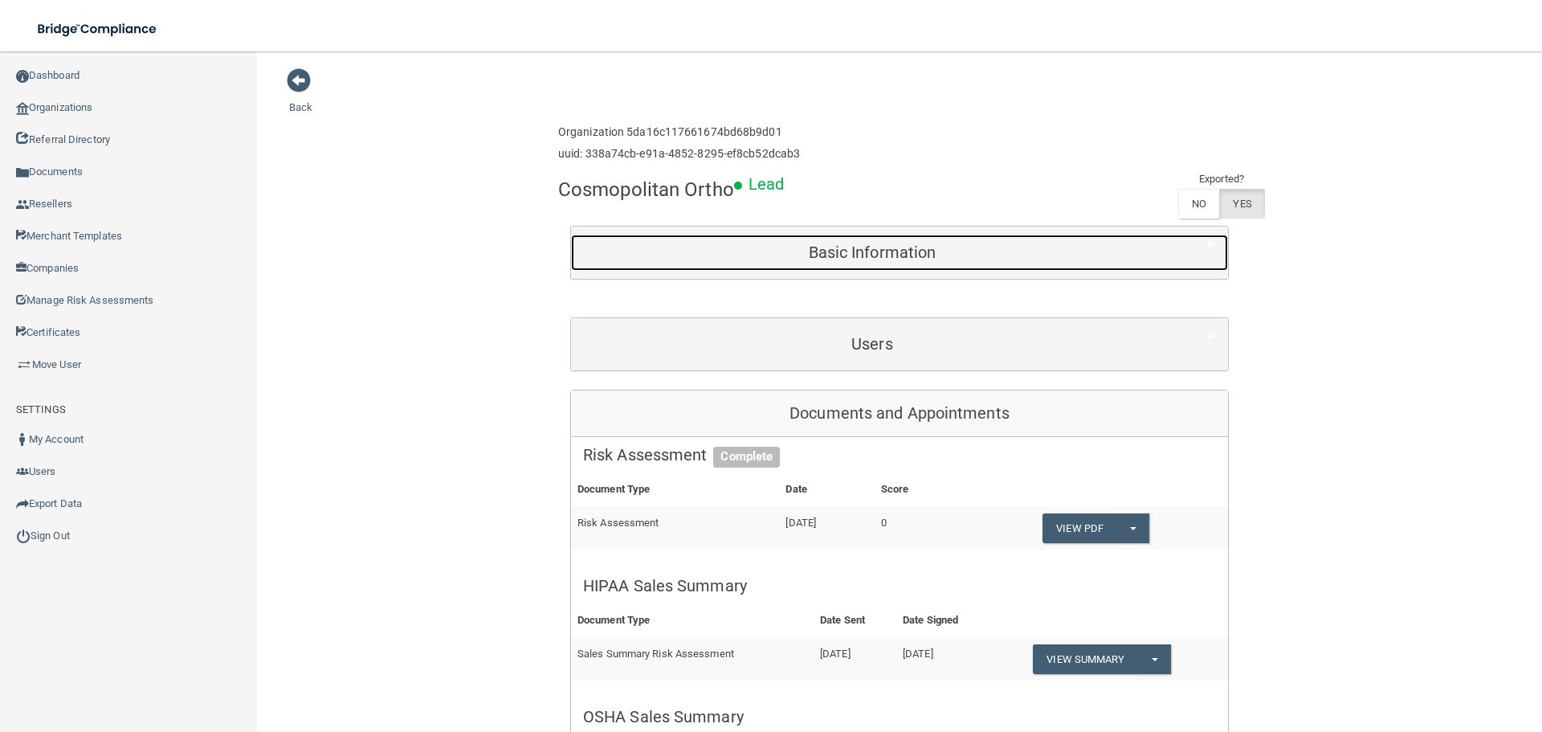
click at [810, 268] on div "Basic Information" at bounding box center [872, 253] width 602 height 36
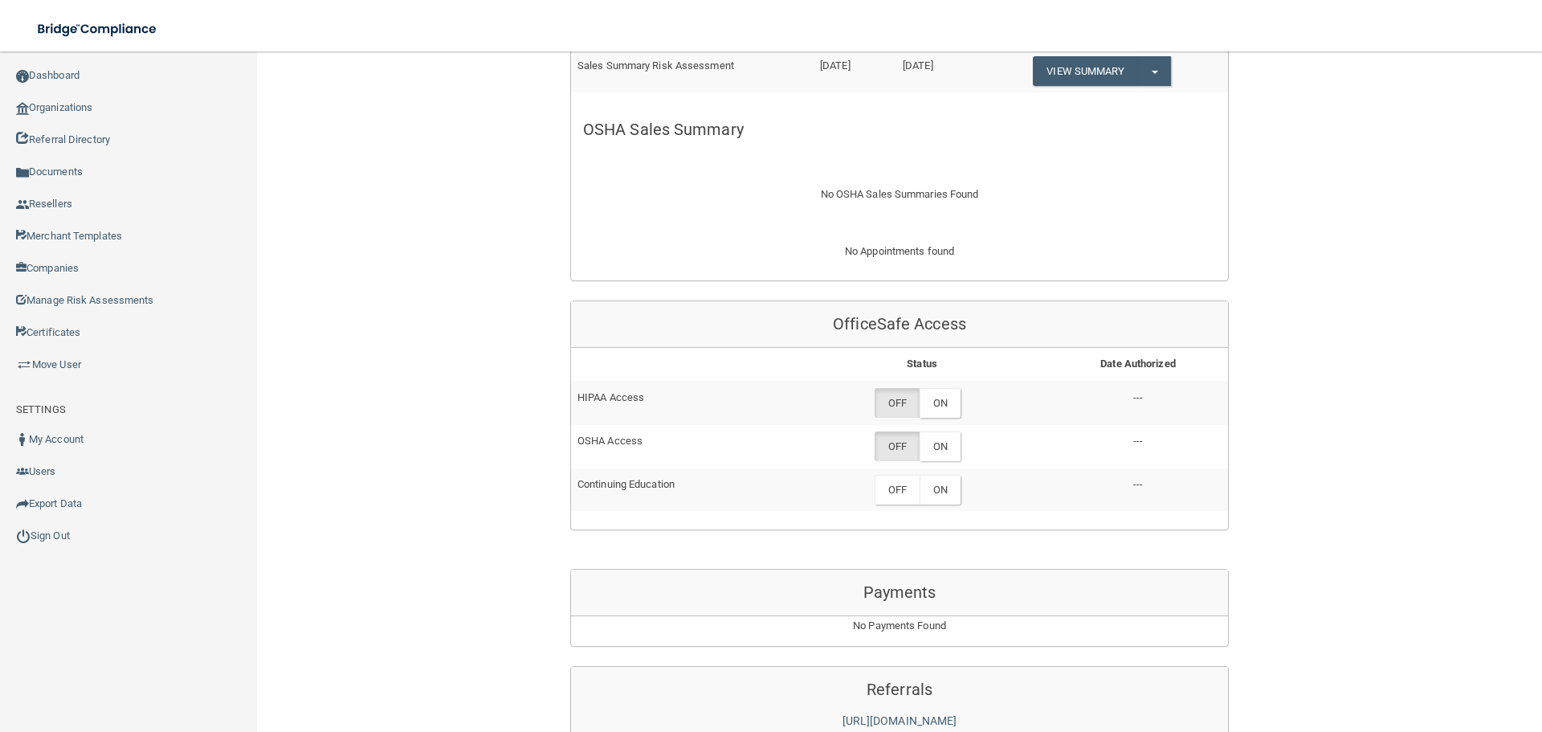
scroll to position [1044, 0]
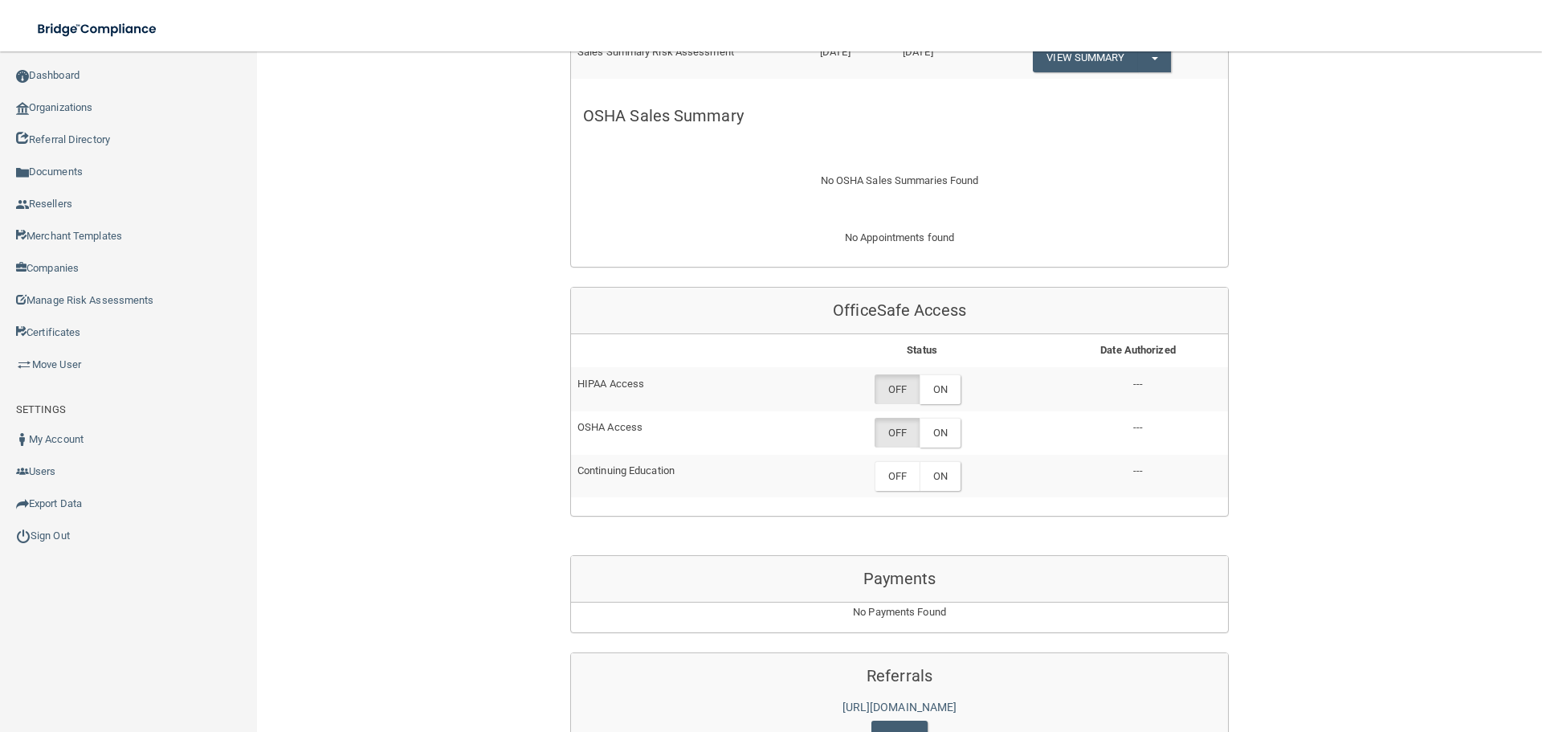
click at [918, 300] on div "OfficeSafe Access" at bounding box center [899, 311] width 657 height 47
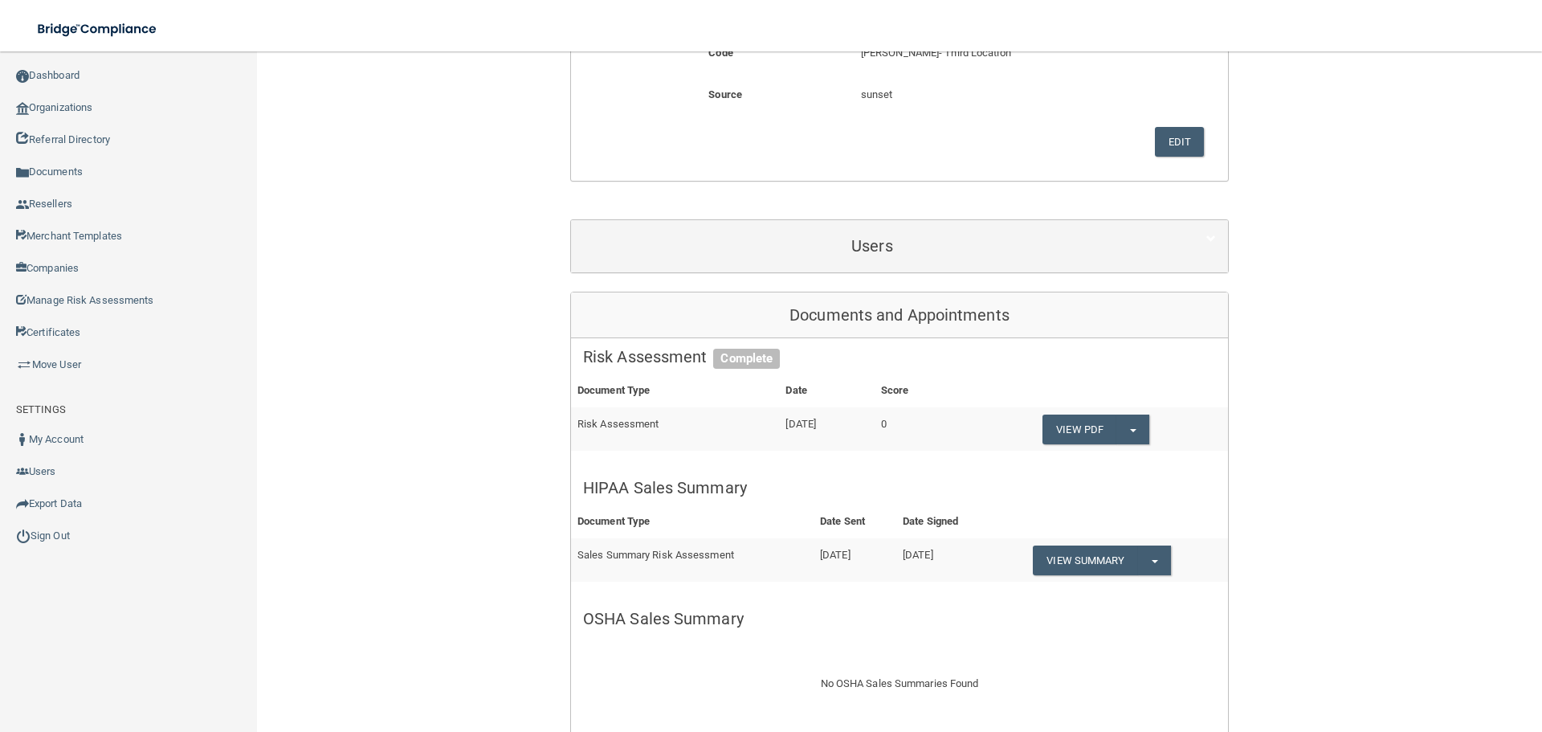
scroll to position [423, 0]
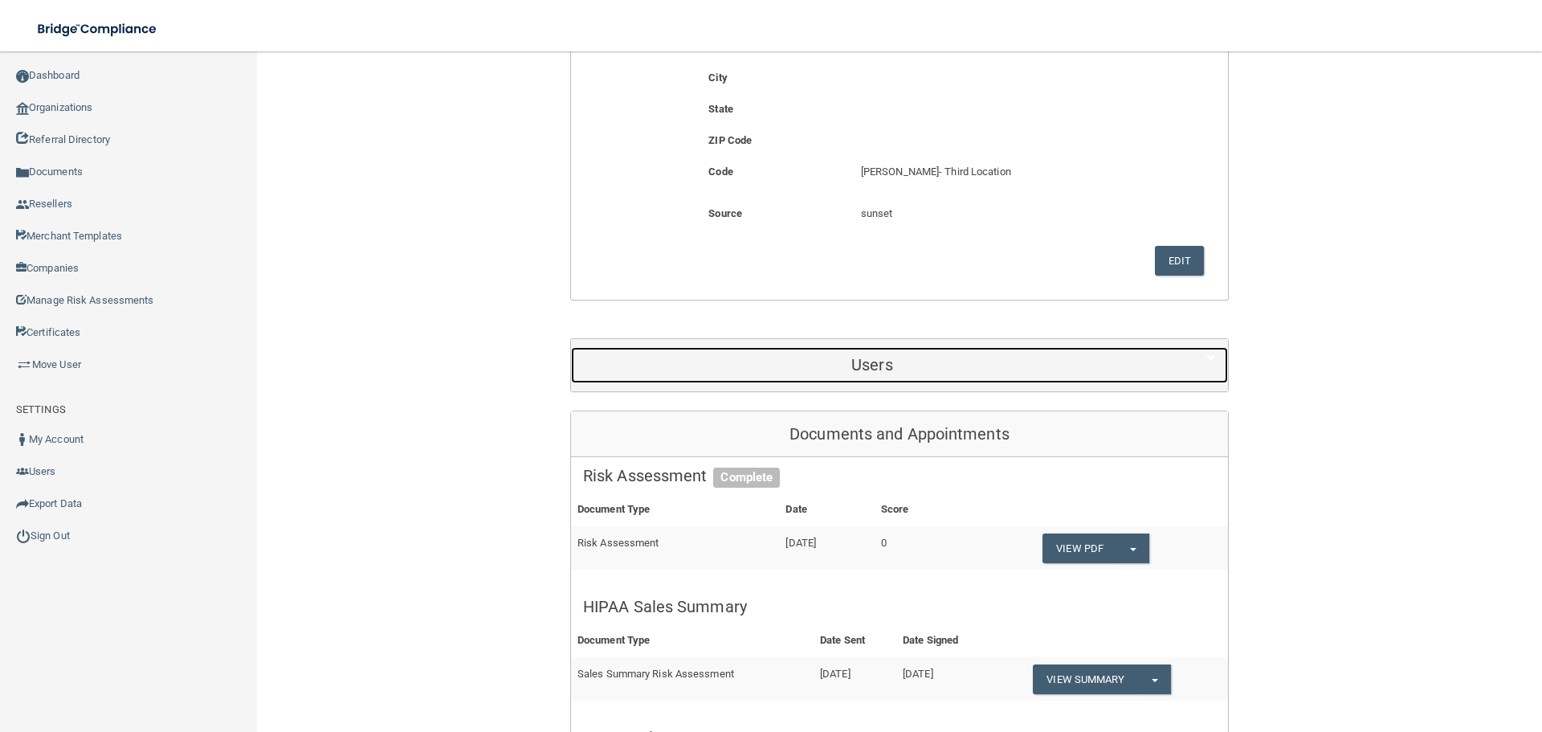
click at [830, 362] on h5 "Users" at bounding box center [872, 365] width 578 height 18
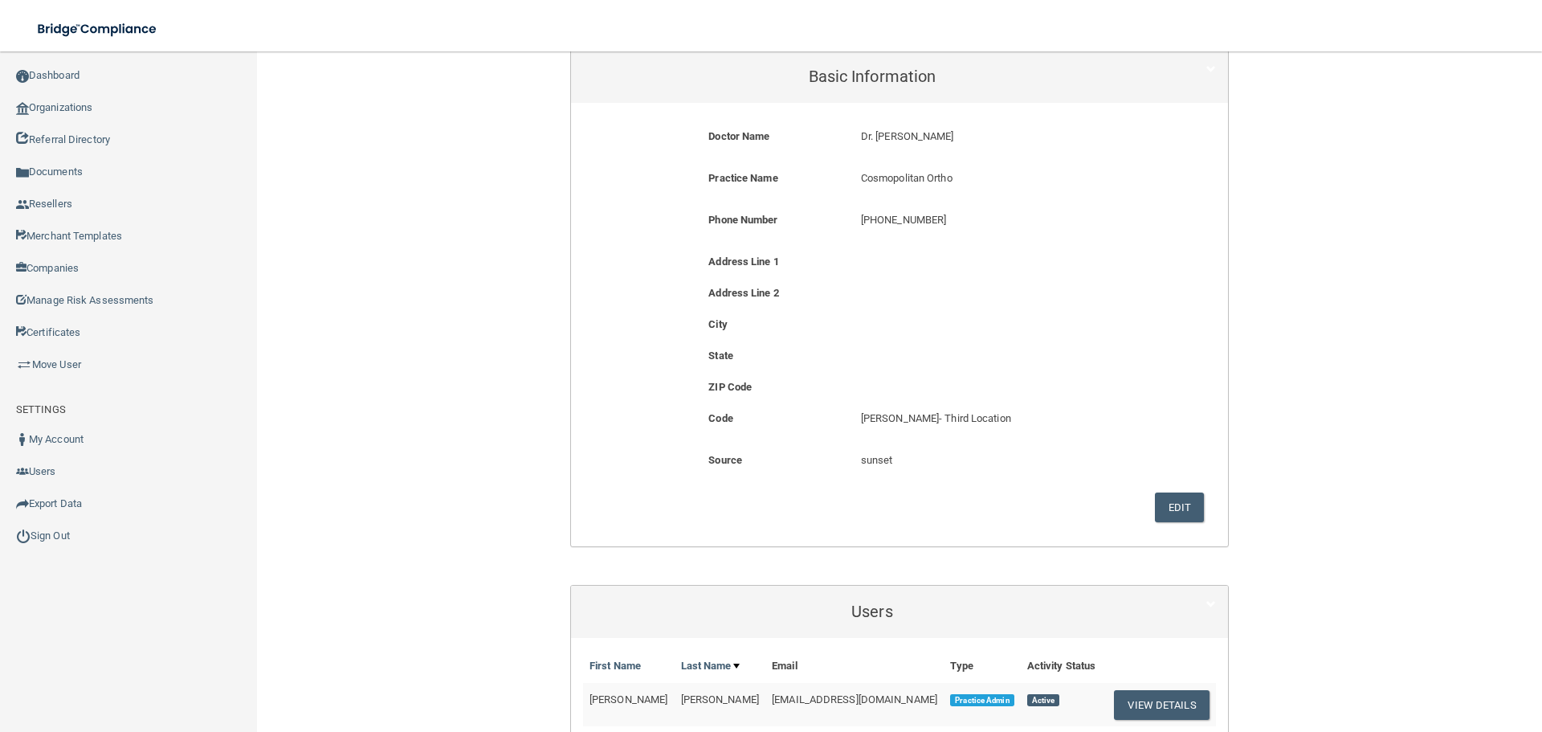
scroll to position [0, 0]
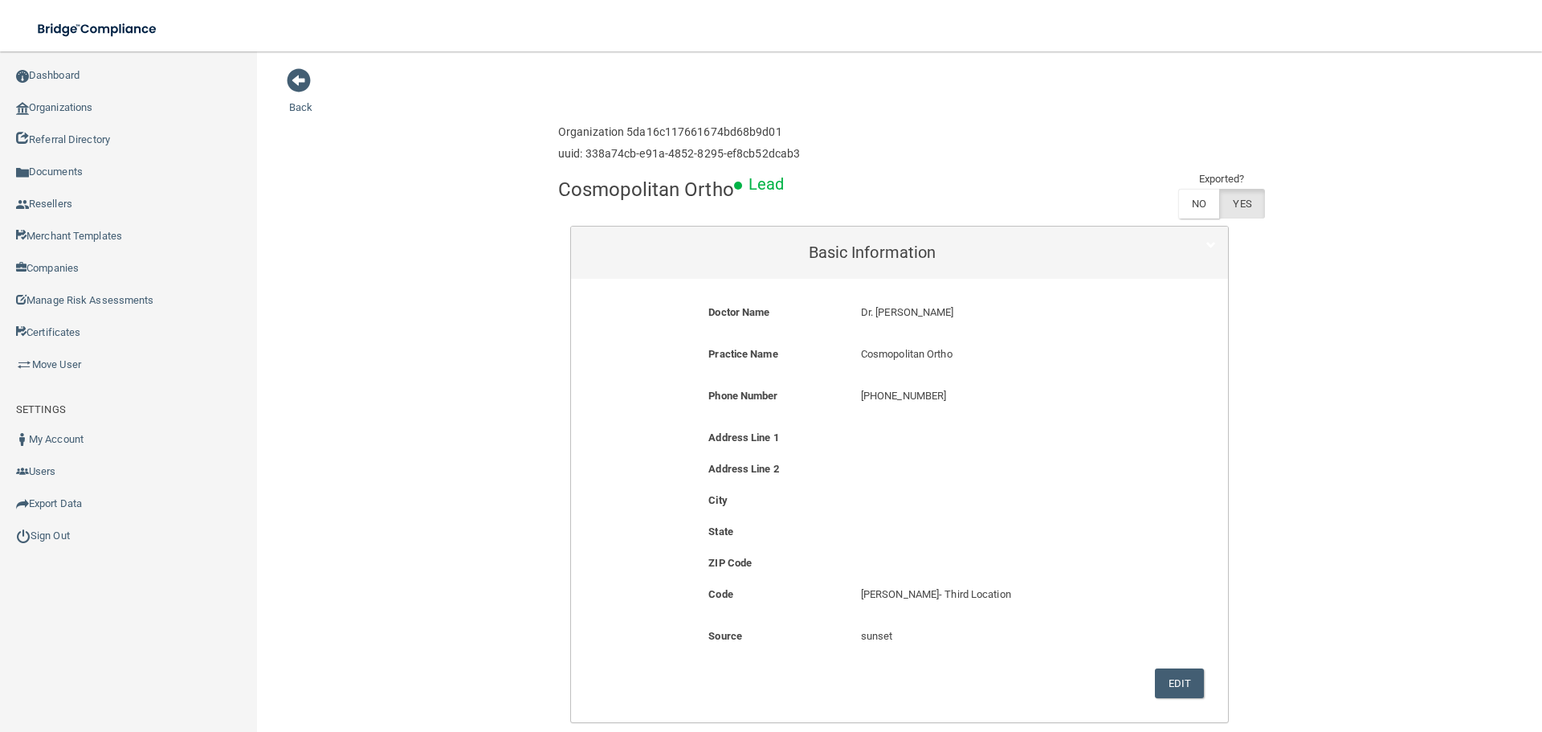
drag, startPoint x: 734, startPoint y: 201, endPoint x: 550, endPoint y: 194, distance: 184.1
copy h4 "Cosmopolitan Ortho"
